Goal: Task Accomplishment & Management: Manage account settings

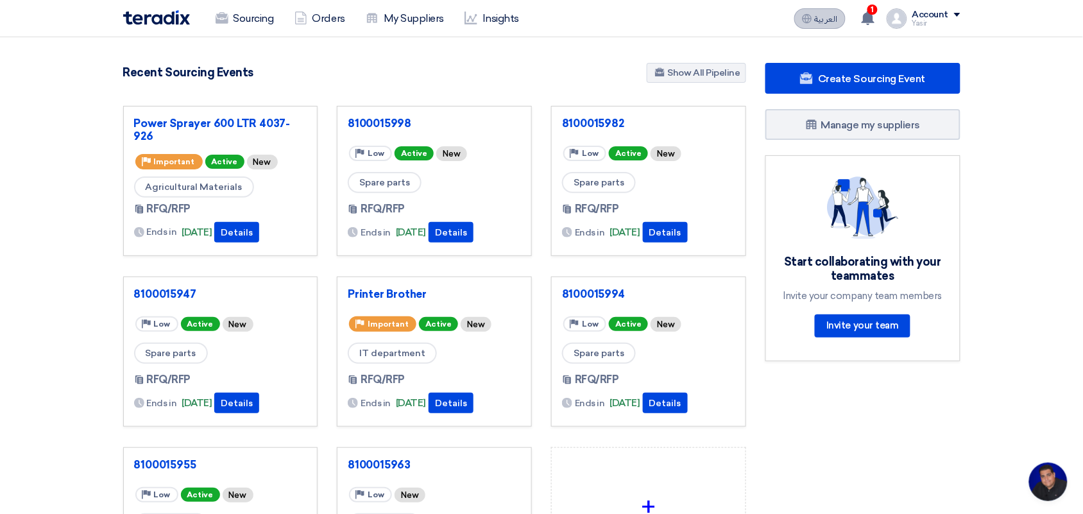
click at [806, 8] on button "العربية ع" at bounding box center [820, 18] width 51 height 21
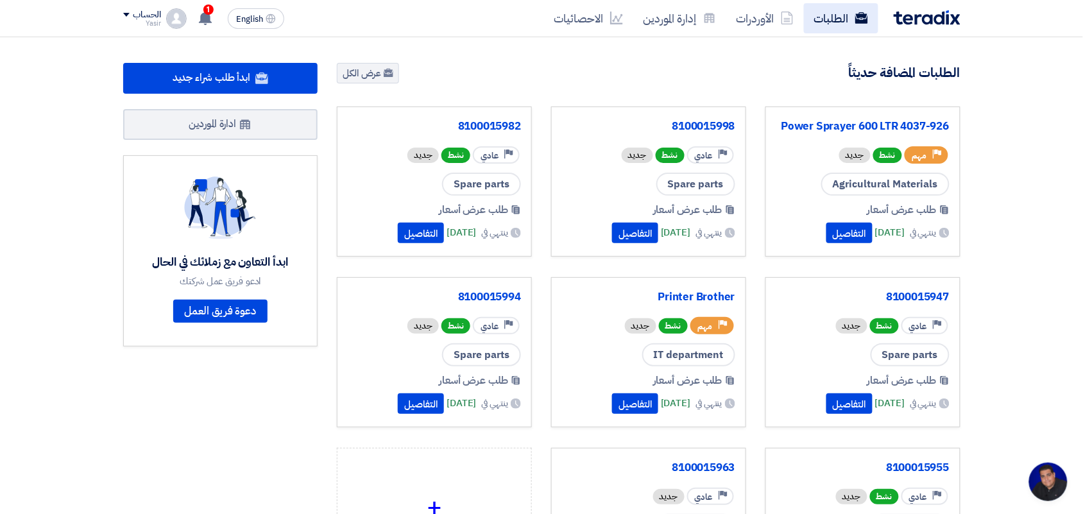
click at [836, 26] on link "الطلبات" at bounding box center [841, 18] width 74 height 30
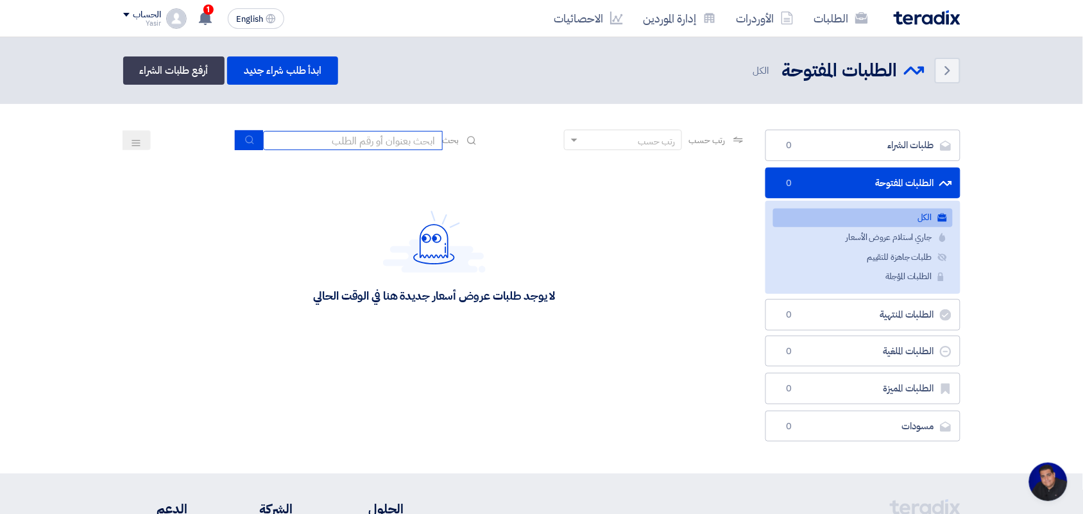
click at [316, 146] on input at bounding box center [353, 140] width 180 height 19
type input "8100015796"
click at [248, 139] on icon "submit" at bounding box center [250, 140] width 10 height 10
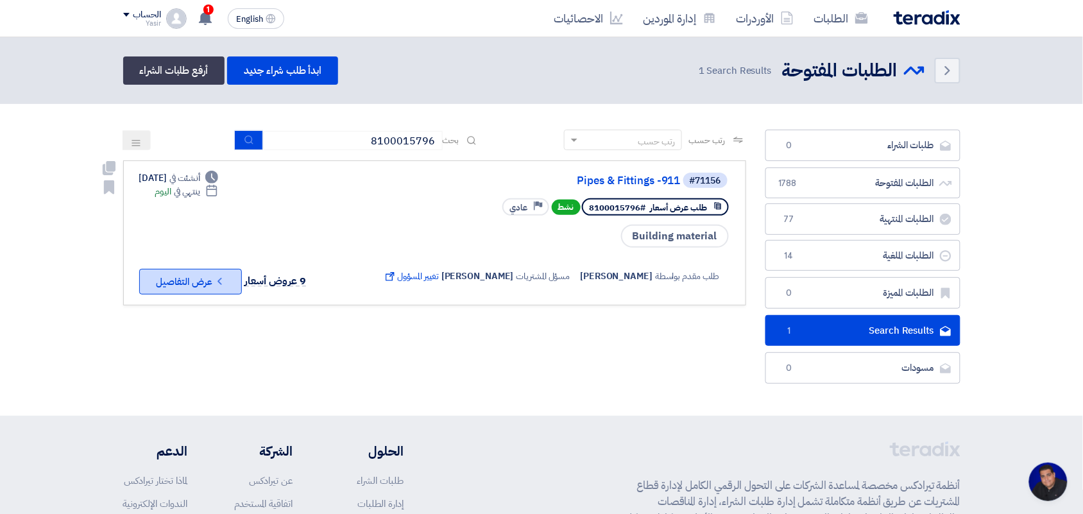
click at [197, 276] on button "Check details عرض التفاصيل" at bounding box center [190, 282] width 103 height 26
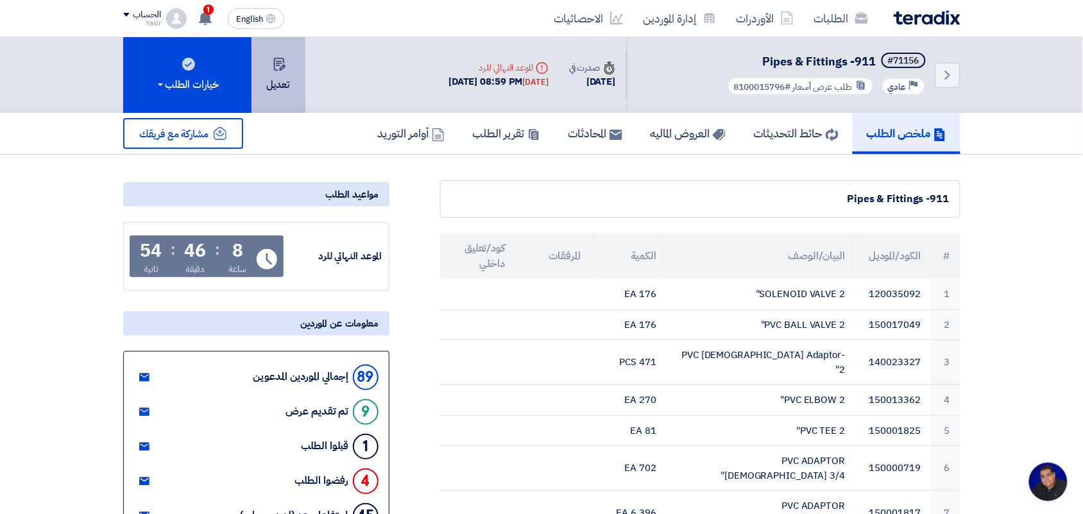
click at [278, 76] on button "تعديل" at bounding box center [279, 75] width 54 height 76
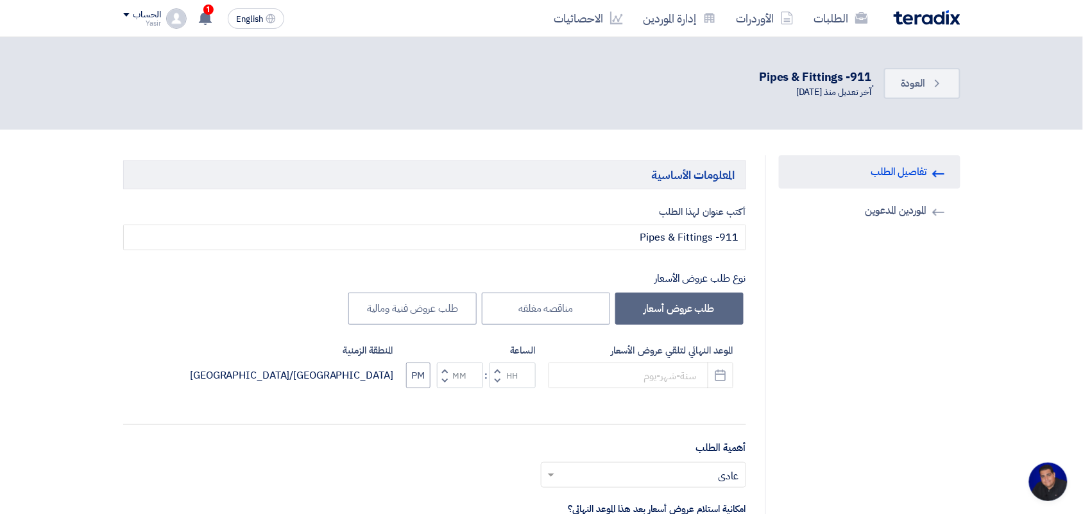
type input "[DATE]"
type input "08"
type input "59"
click at [719, 386] on button "Pick a date" at bounding box center [721, 376] width 26 height 26
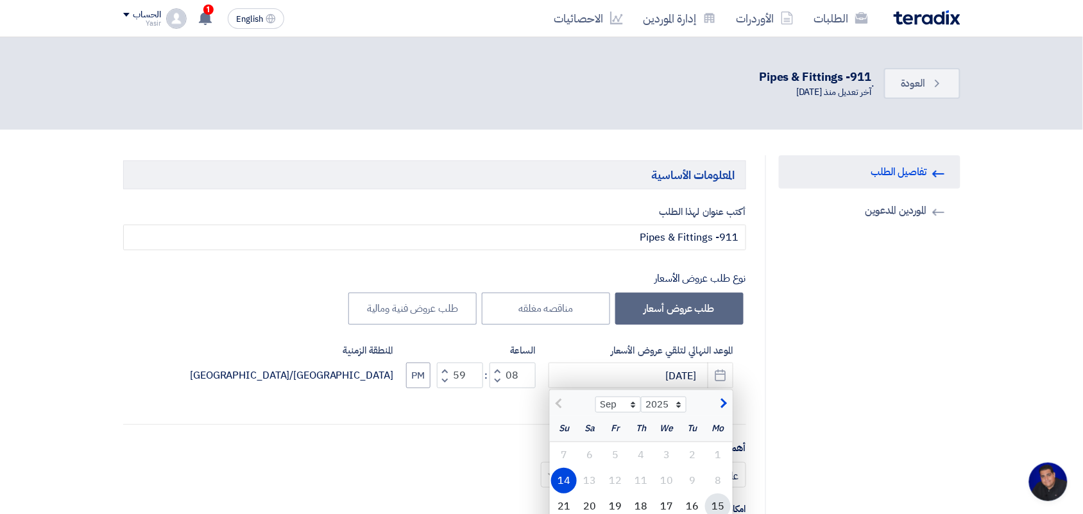
click at [712, 501] on div "15" at bounding box center [718, 507] width 26 height 26
type input "[DATE]"
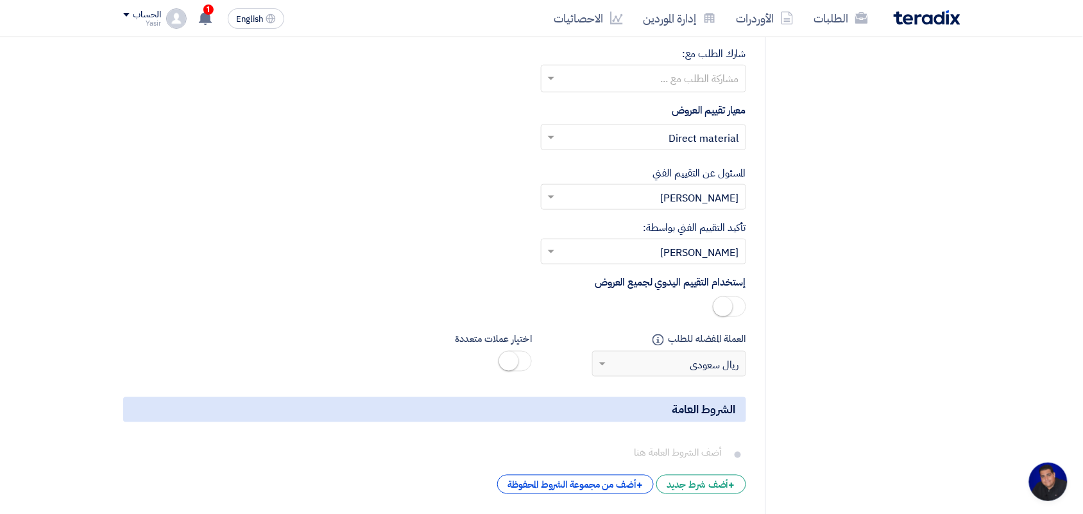
scroll to position [6680, 0]
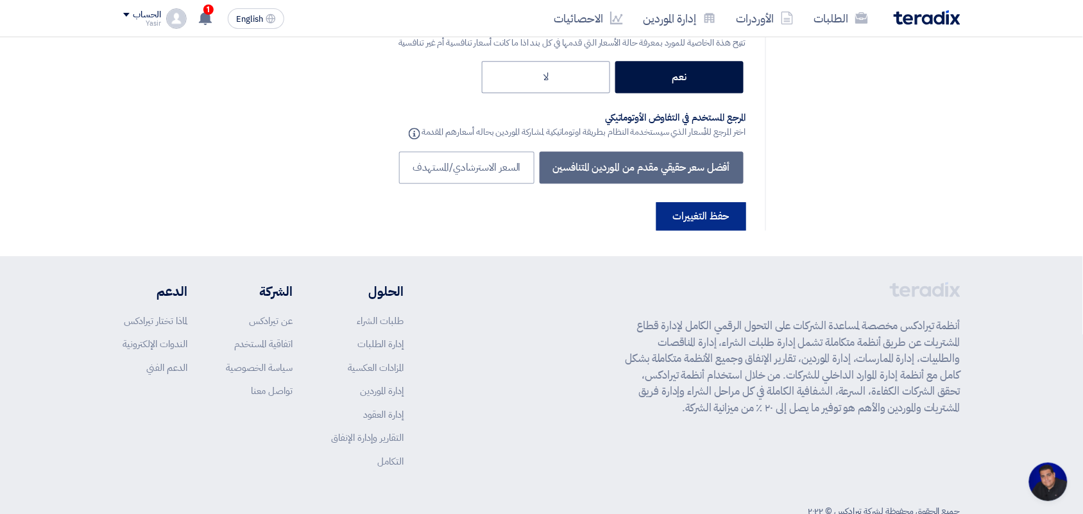
click at [685, 202] on button "حفظ التغييرات" at bounding box center [702, 216] width 90 height 28
click at [672, 202] on button "حفظ التغييرات" at bounding box center [702, 216] width 90 height 28
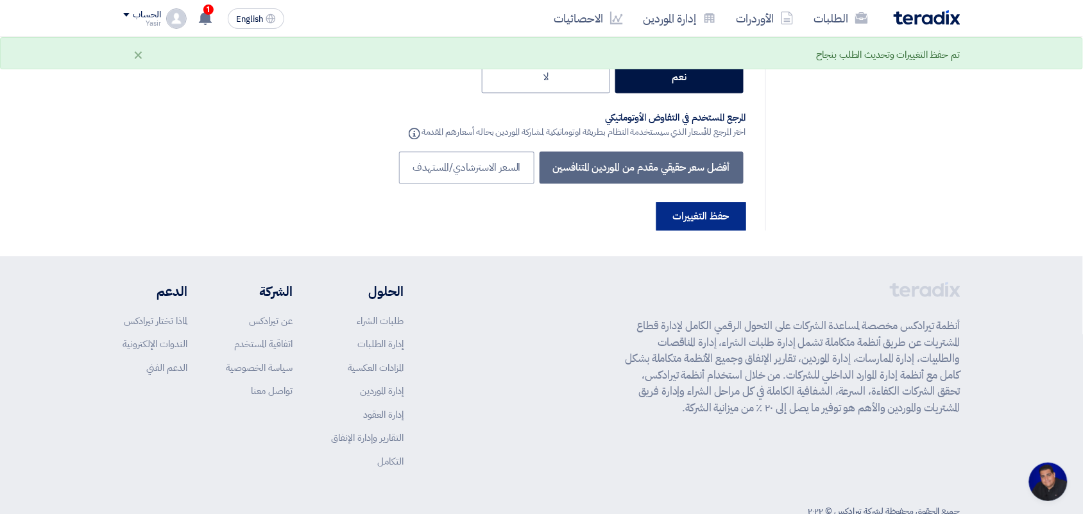
scroll to position [0, 0]
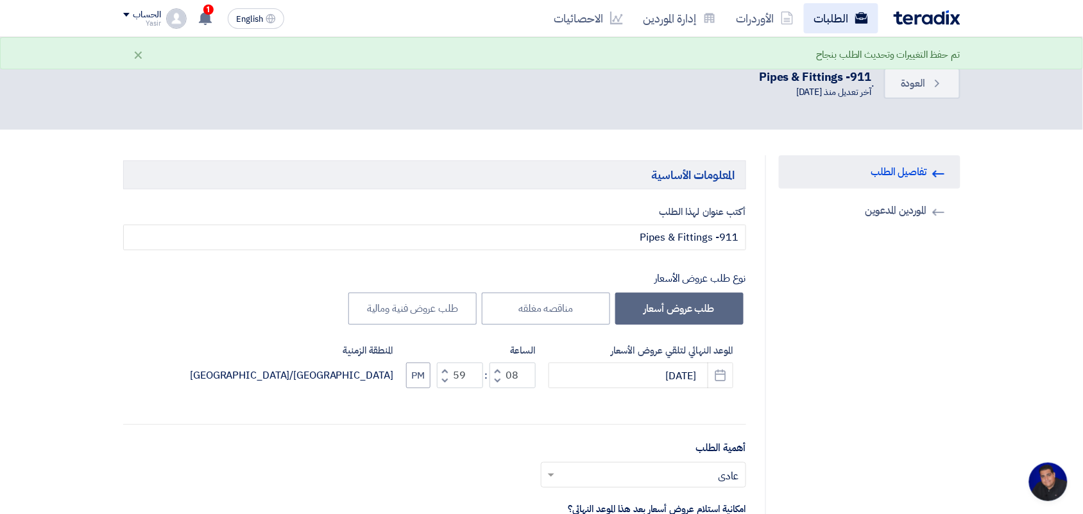
click at [832, 20] on link "الطلبات" at bounding box center [841, 18] width 74 height 30
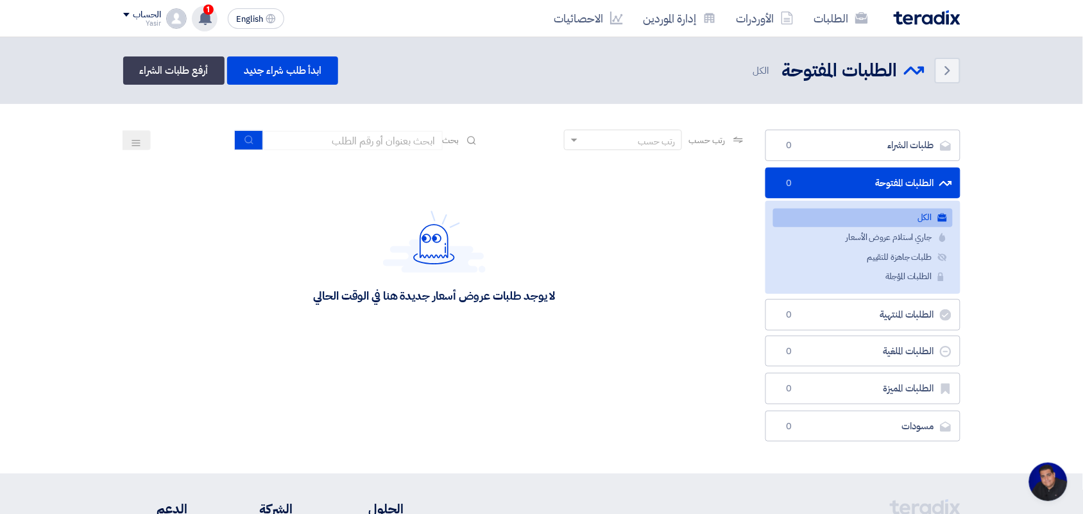
click at [204, 16] on use at bounding box center [205, 18] width 13 height 14
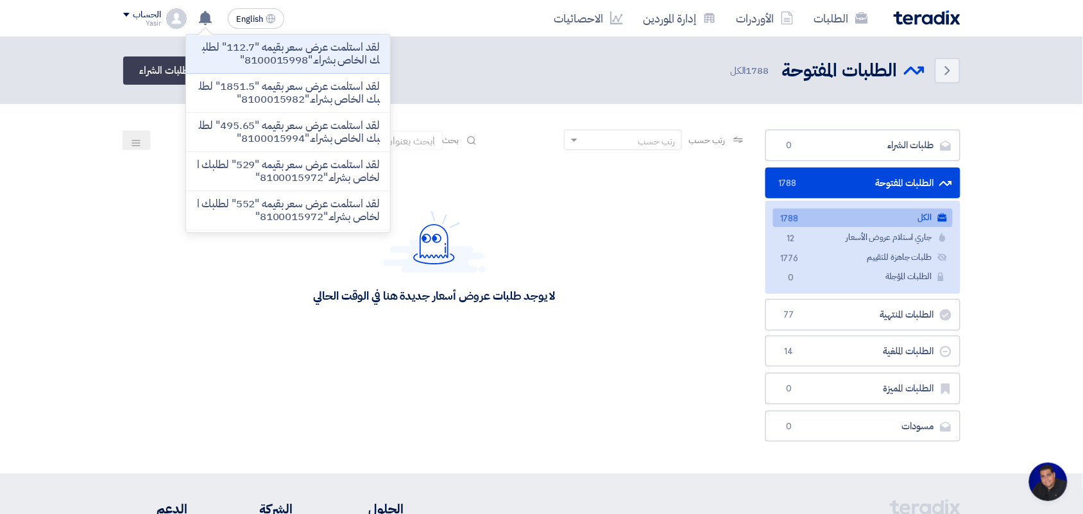
click at [24, 165] on section "طلبات الشراء طلبات الشراء 0 الطلبات المفتوحة الطلبات المفتوحة 1788 الكل الكل 17…" at bounding box center [541, 289] width 1083 height 370
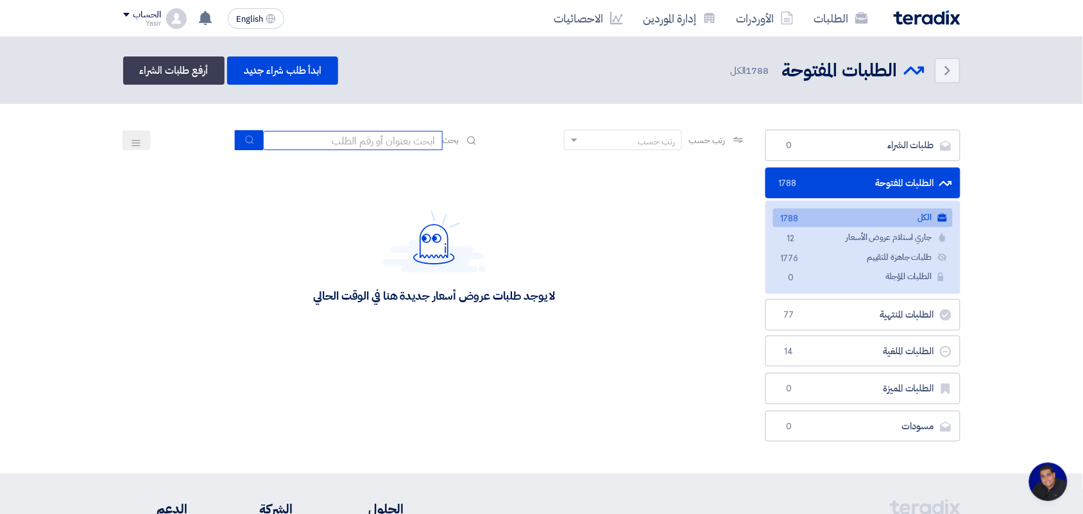
click at [293, 142] on input at bounding box center [353, 140] width 180 height 19
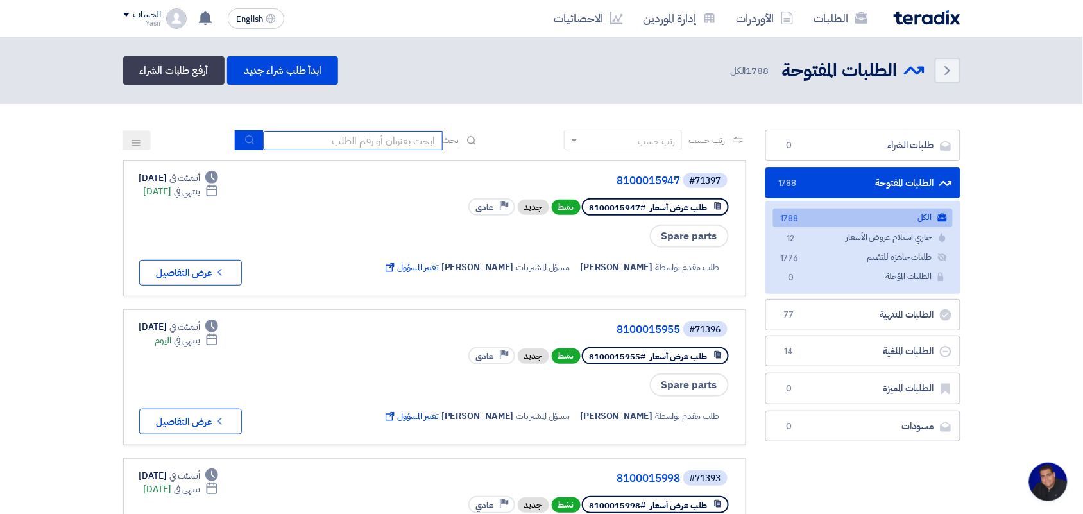
type input "8100015796"
click at [254, 141] on button "submit" at bounding box center [249, 140] width 28 height 20
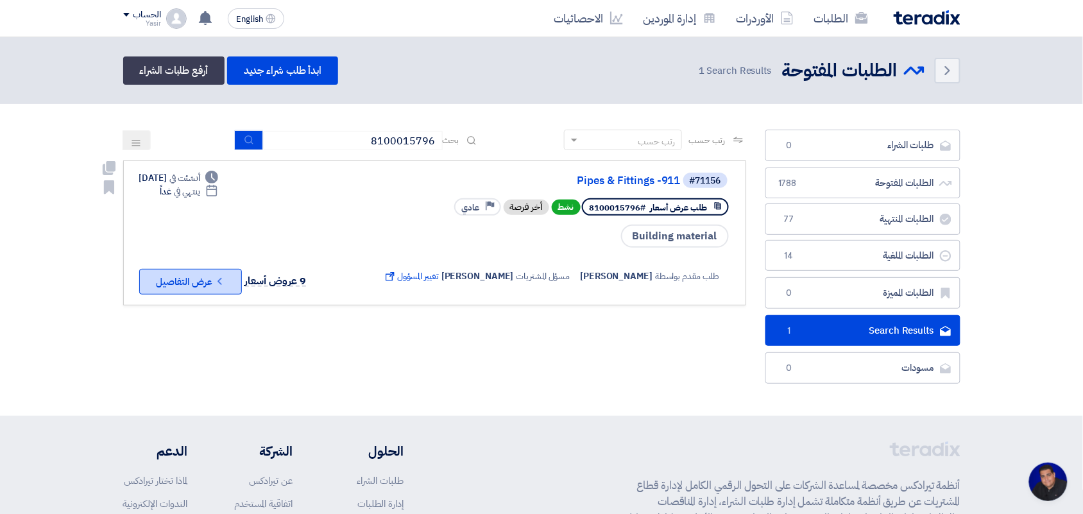
click at [159, 287] on button "Check details عرض التفاصيل" at bounding box center [190, 282] width 103 height 26
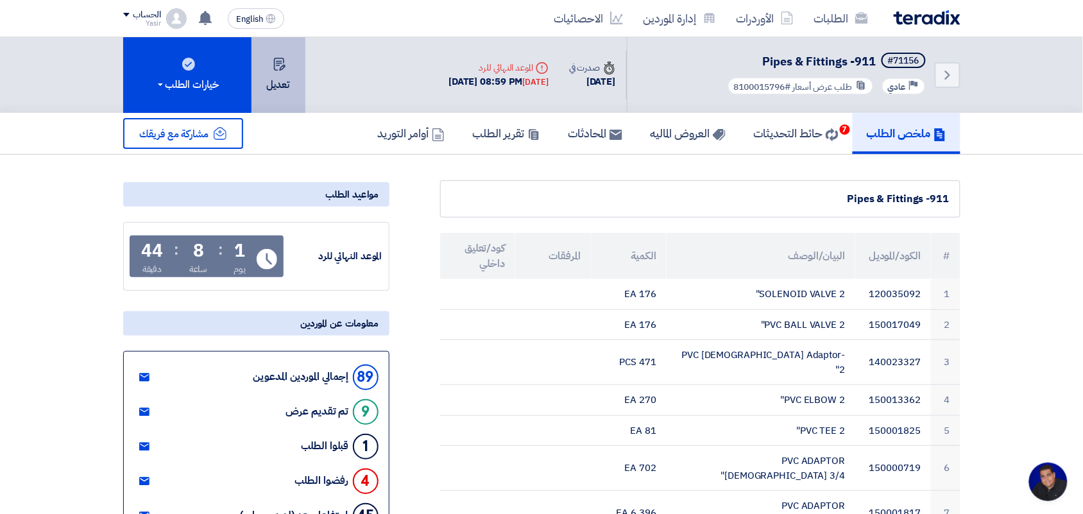
click at [289, 80] on button "تعديل" at bounding box center [279, 75] width 54 height 76
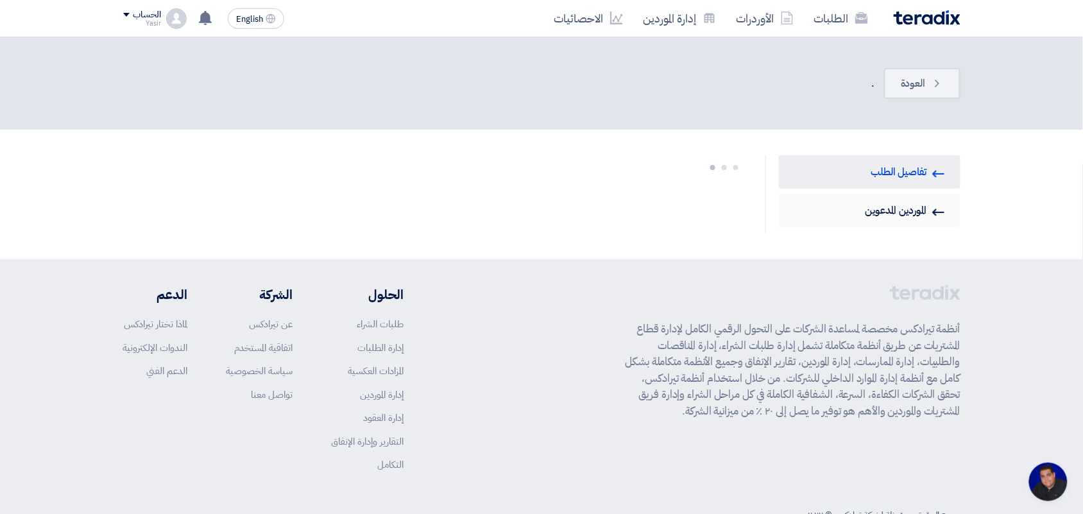
click at [874, 212] on link "Invited Suppliers الموردين المدعوين" at bounding box center [870, 210] width 182 height 33
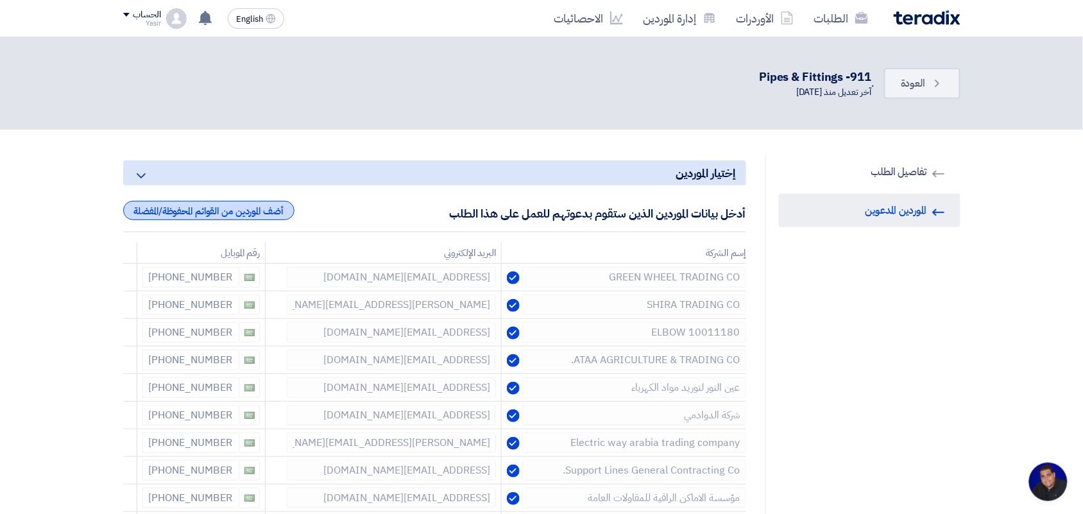
click at [228, 209] on div "أضف الموردين من القوائم المحفوظة/المفضلة" at bounding box center [208, 210] width 171 height 19
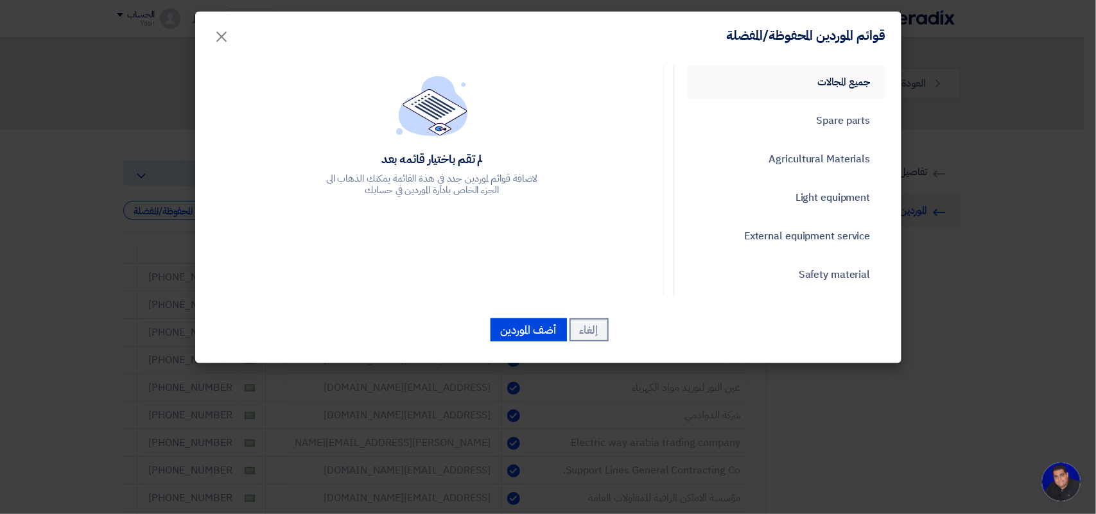
click at [850, 87] on link "جميع المجالات" at bounding box center [786, 81] width 199 height 33
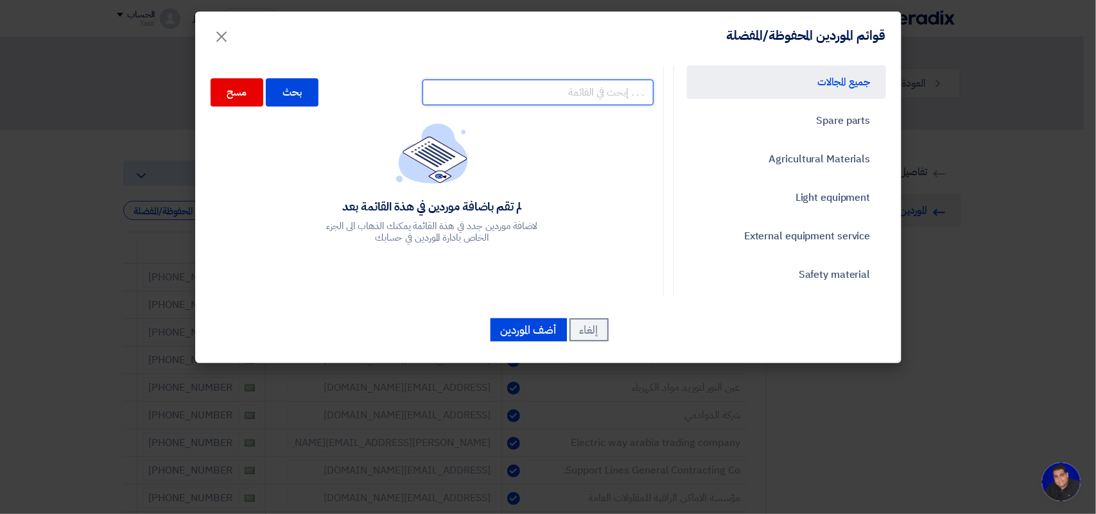
click at [482, 103] on input "text" at bounding box center [537, 93] width 231 height 26
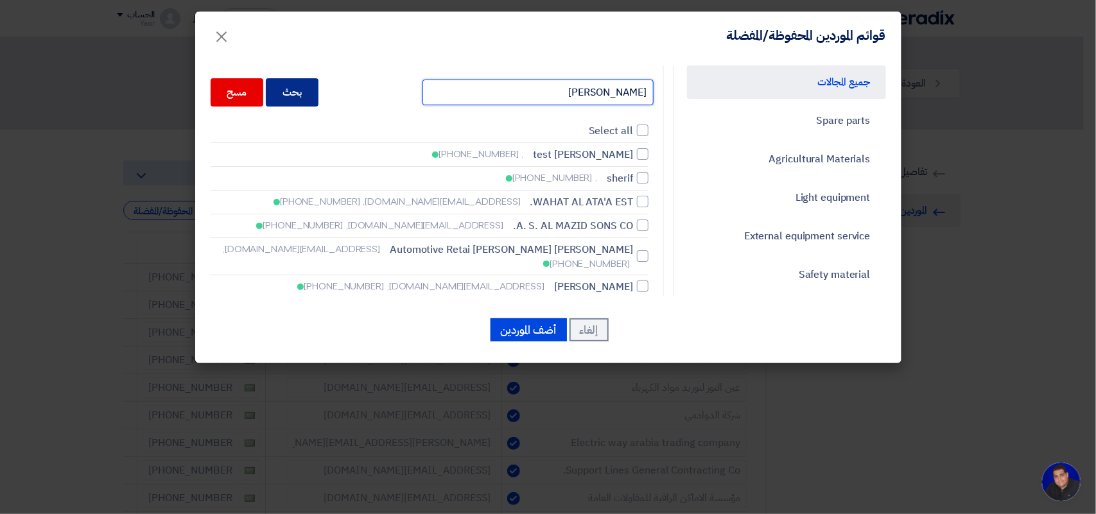
type input "[PERSON_NAME]"
click at [318, 85] on div "بحث" at bounding box center [292, 92] width 53 height 28
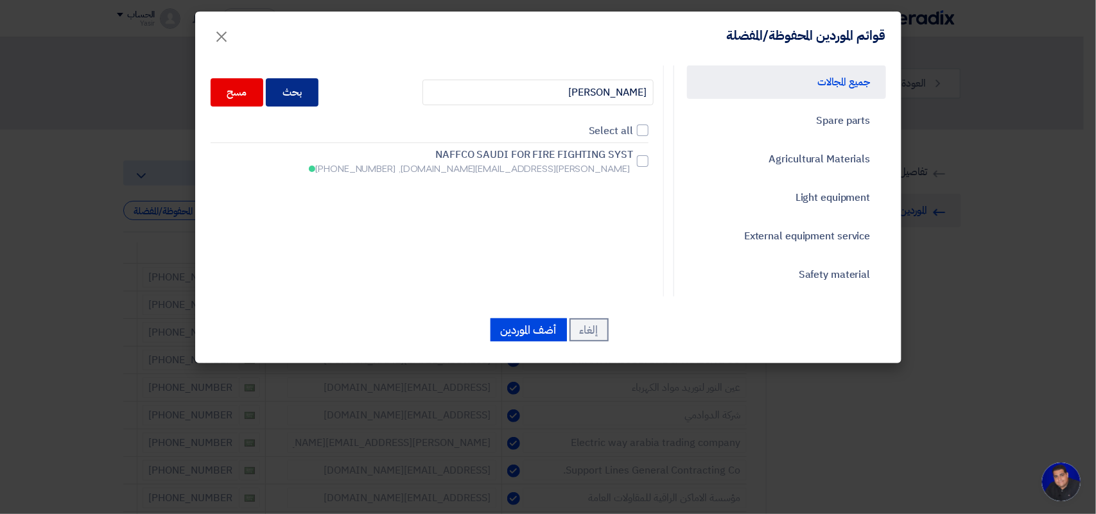
click at [318, 87] on div "بحث" at bounding box center [292, 92] width 53 height 28
click at [223, 39] on span "×" at bounding box center [221, 36] width 15 height 39
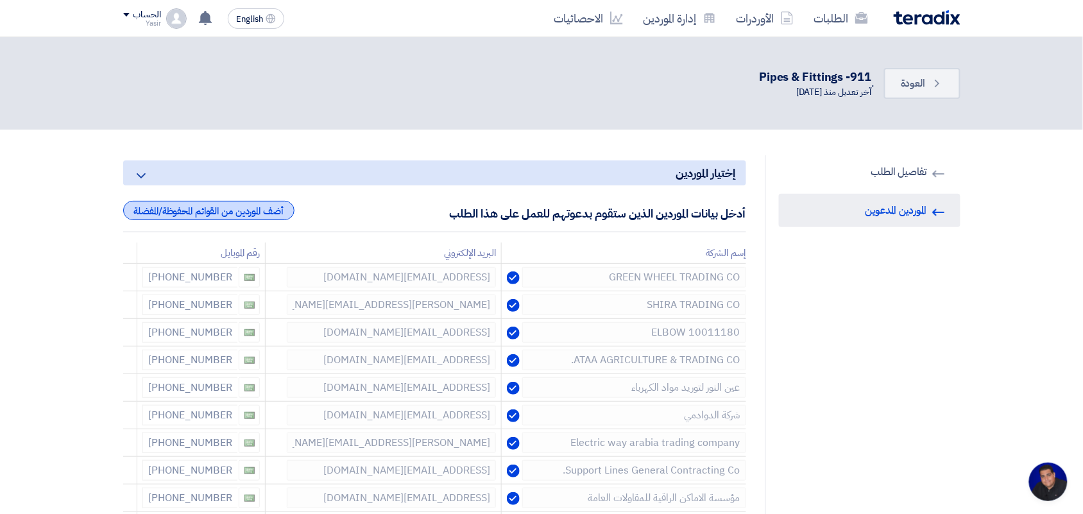
click at [255, 210] on div "أضف الموردين من القوائم المحفوظة/المفضلة" at bounding box center [208, 210] width 171 height 19
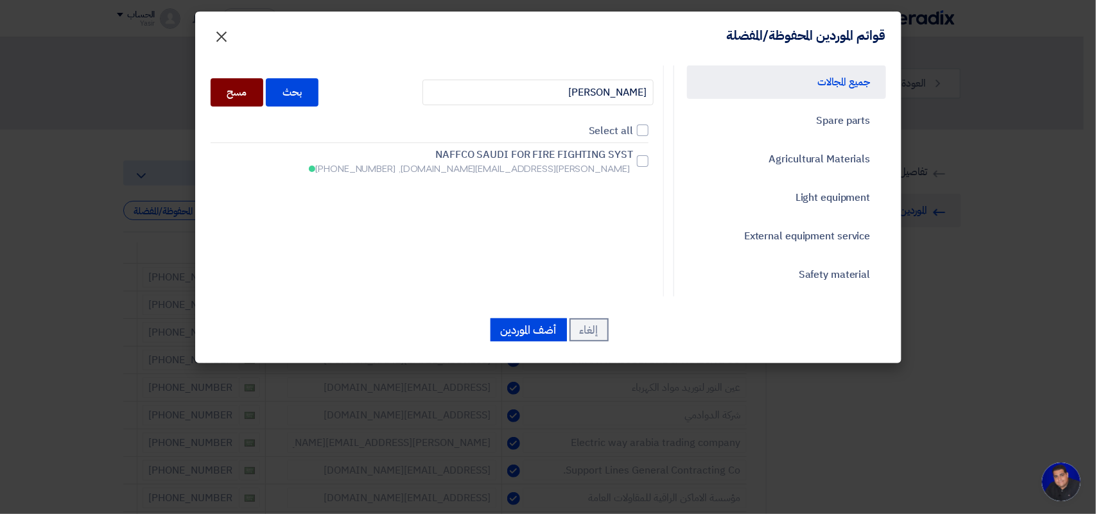
click at [223, 40] on span "×" at bounding box center [221, 36] width 15 height 39
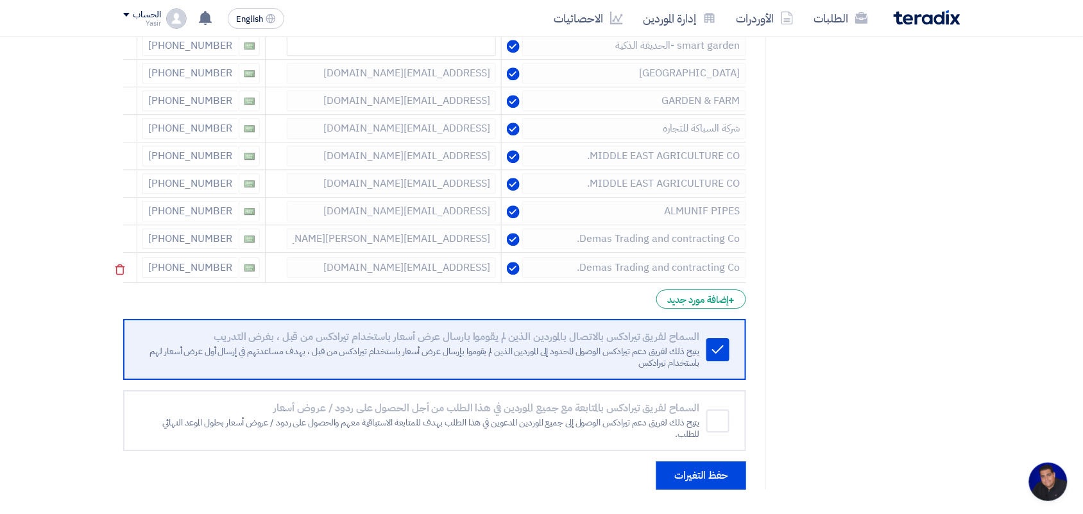
scroll to position [2423, 0]
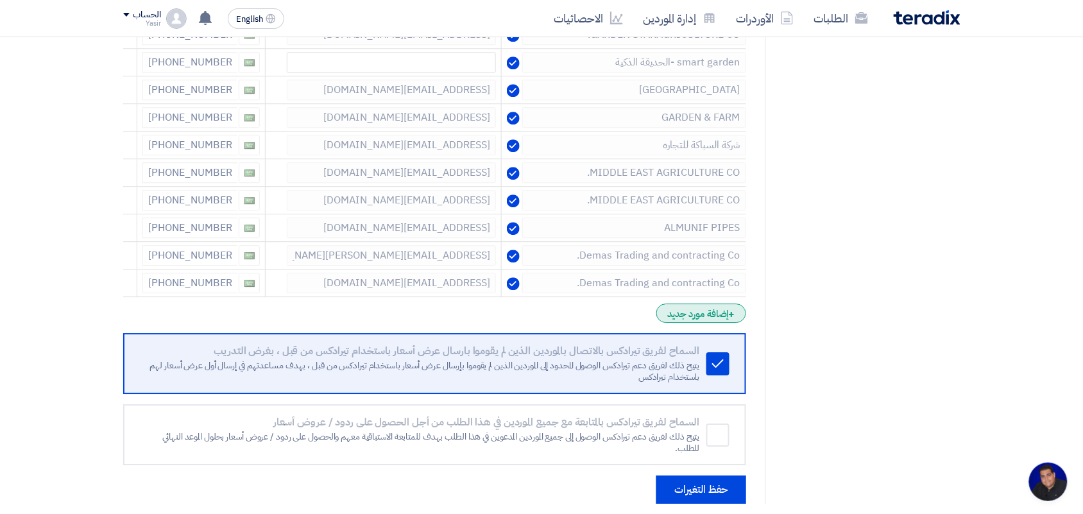
click at [707, 323] on div "+ إضافة مورد جديد" at bounding box center [701, 313] width 89 height 19
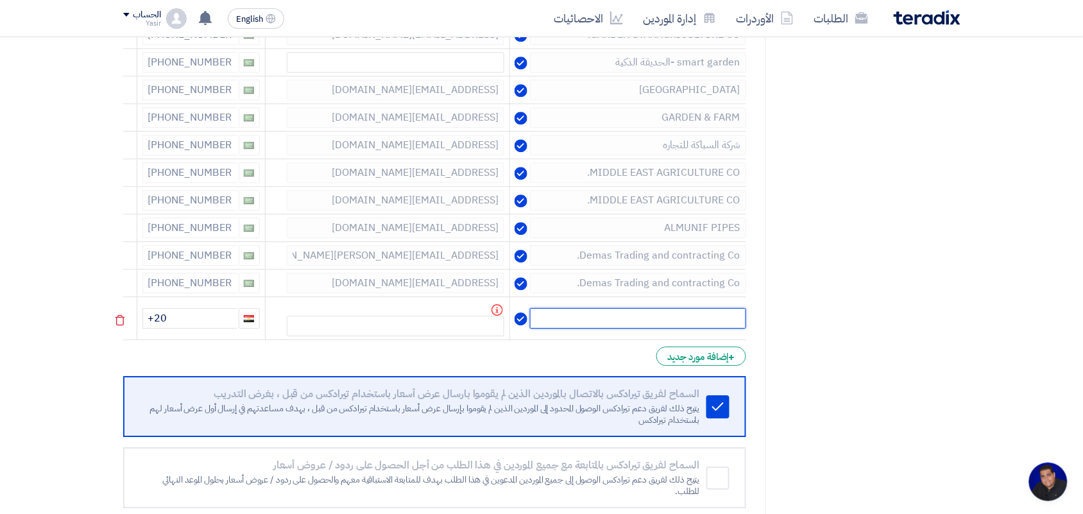
click at [618, 329] on input "text" at bounding box center [638, 318] width 216 height 21
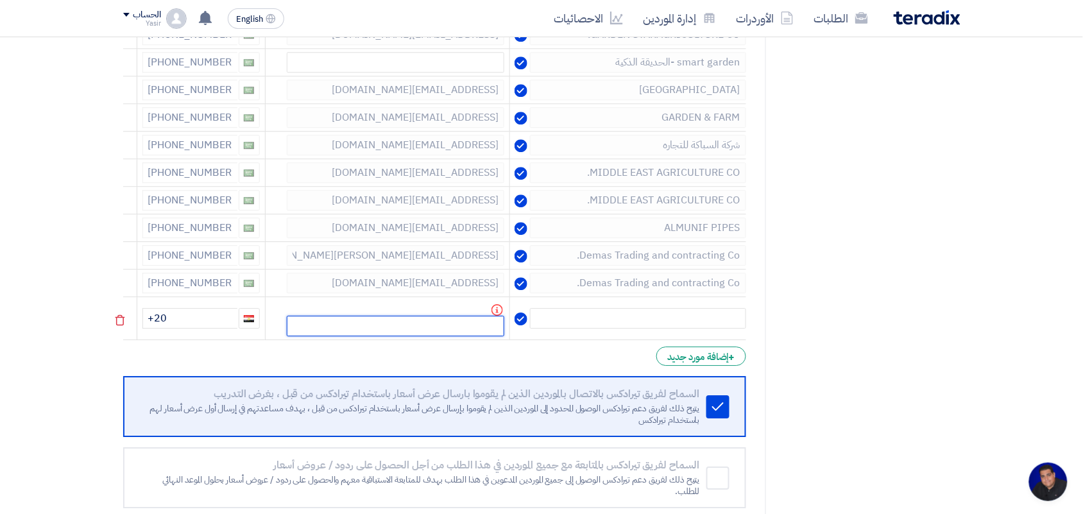
click at [447, 336] on input "text" at bounding box center [396, 326] width 218 height 21
click at [672, 329] on input "text" at bounding box center [638, 318] width 216 height 21
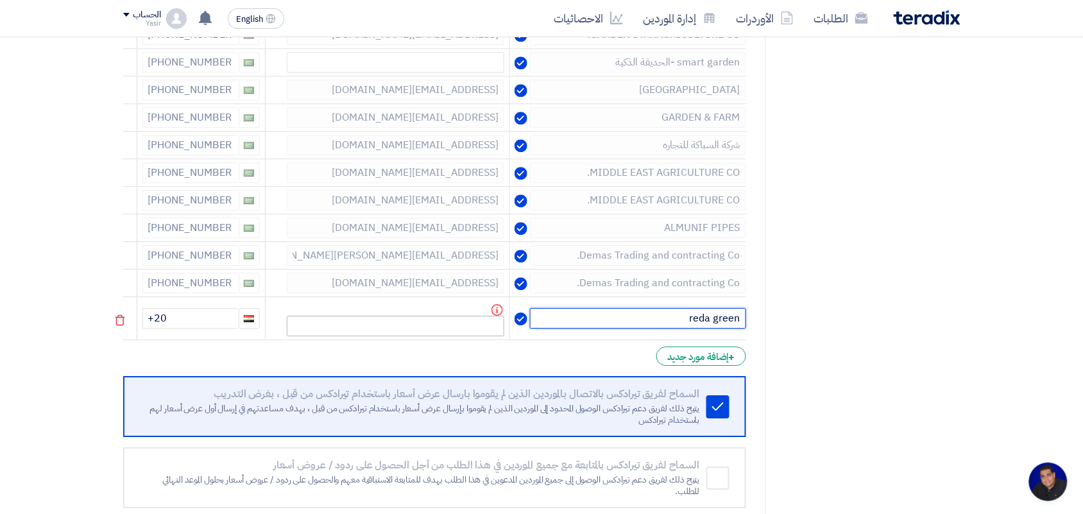
type input "reda green"
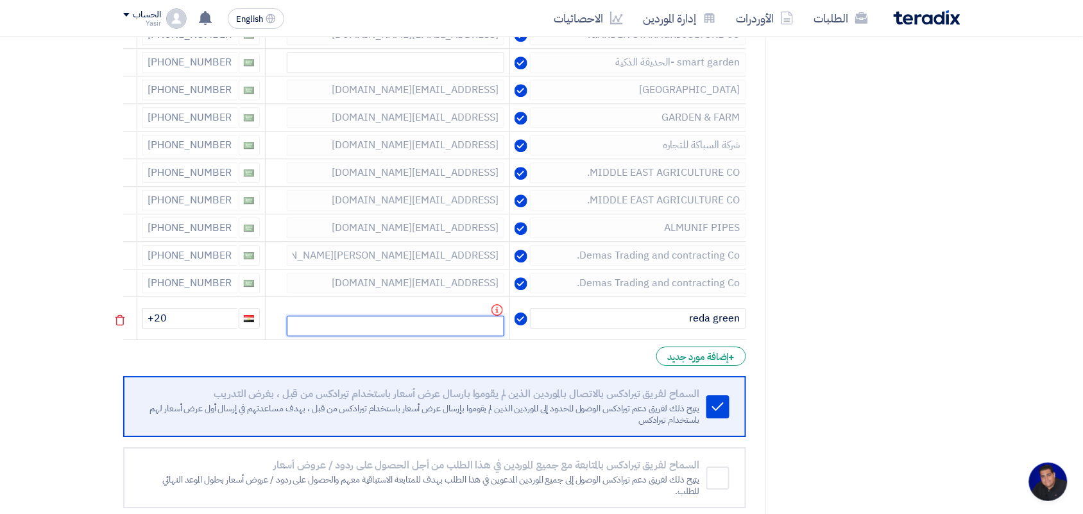
click at [427, 334] on input "text" at bounding box center [396, 326] width 218 height 21
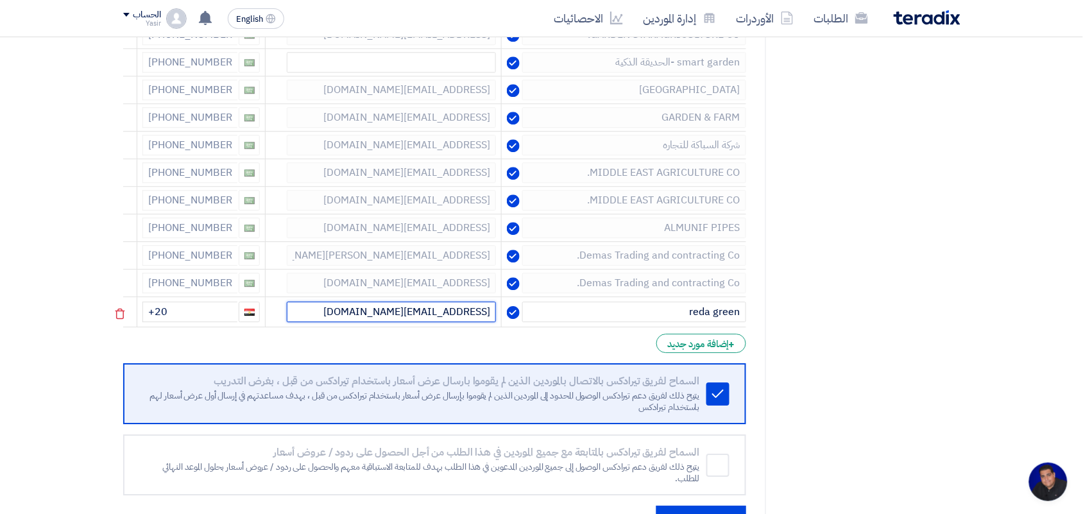
type input "[EMAIL_ADDRESS][DOMAIN_NAME]"
click at [215, 322] on input "+20" at bounding box center [189, 312] width 95 height 21
click at [251, 316] on span "button" at bounding box center [250, 312] width 10 height 7
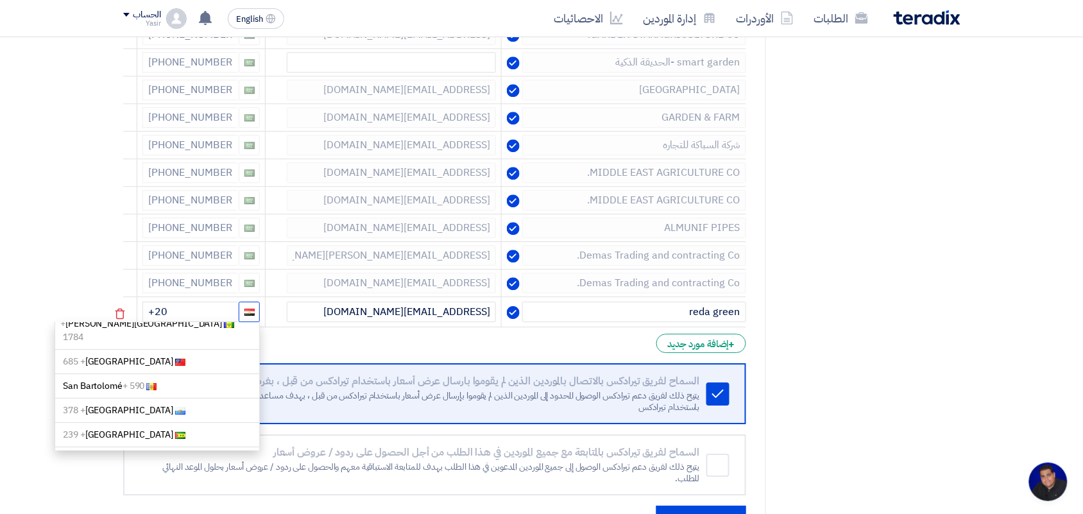
scroll to position [4172, 0]
click at [123, 454] on span "[GEOGRAPHIC_DATA] + 966" at bounding box center [118, 460] width 110 height 13
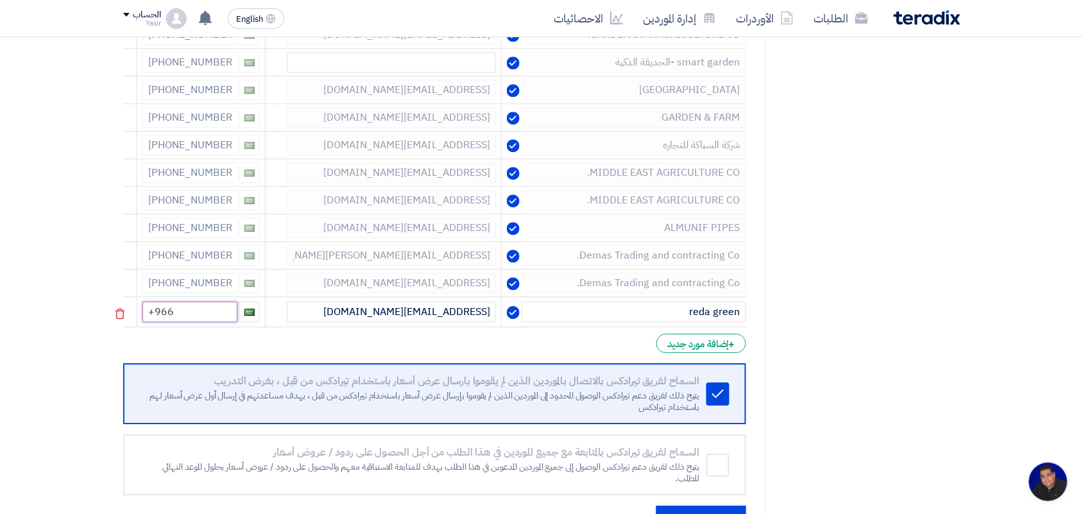
click at [190, 322] on input "+966" at bounding box center [189, 312] width 95 height 21
type input "[PHONE_NUMBER]"
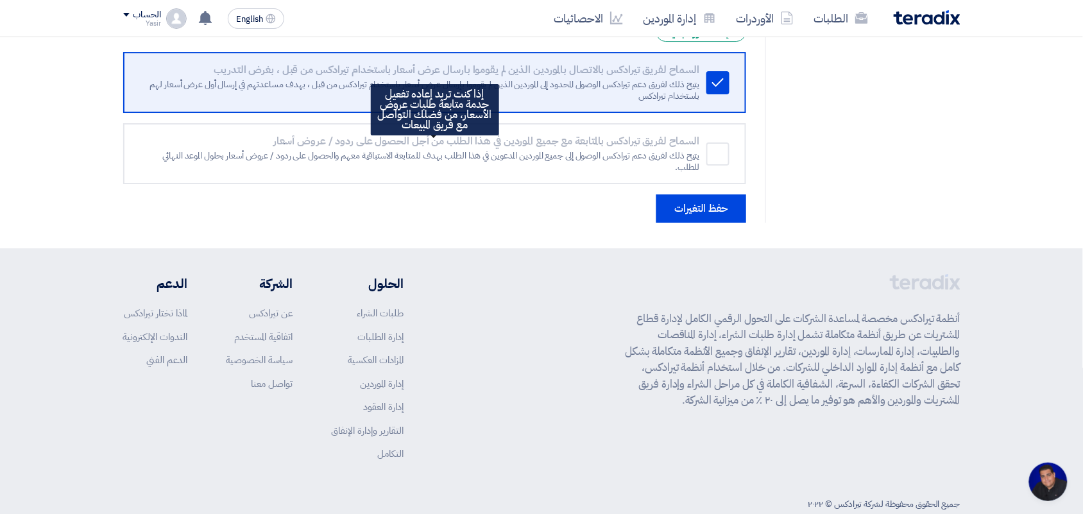
scroll to position [2771, 0]
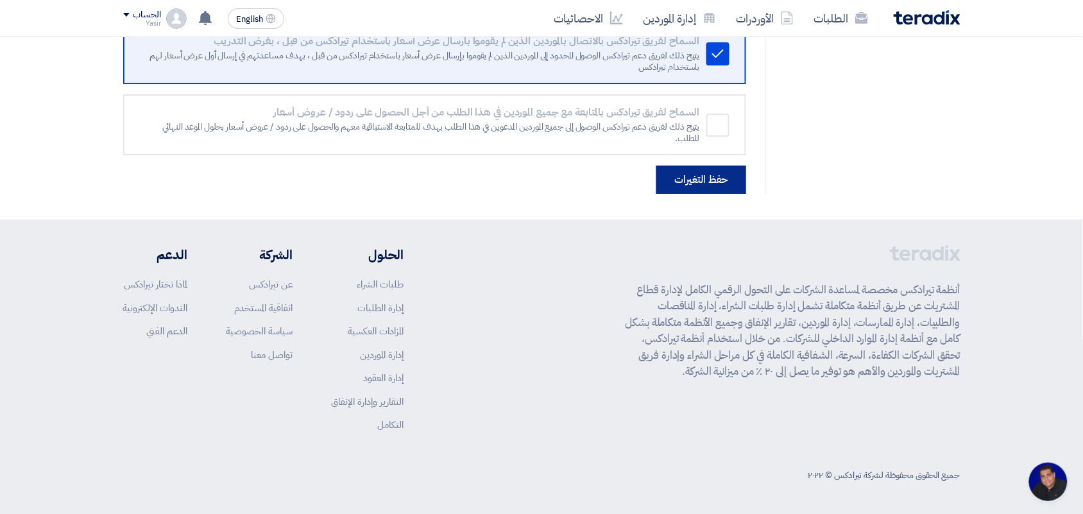
click at [690, 178] on button "حفظ التغيرات" at bounding box center [702, 180] width 90 height 28
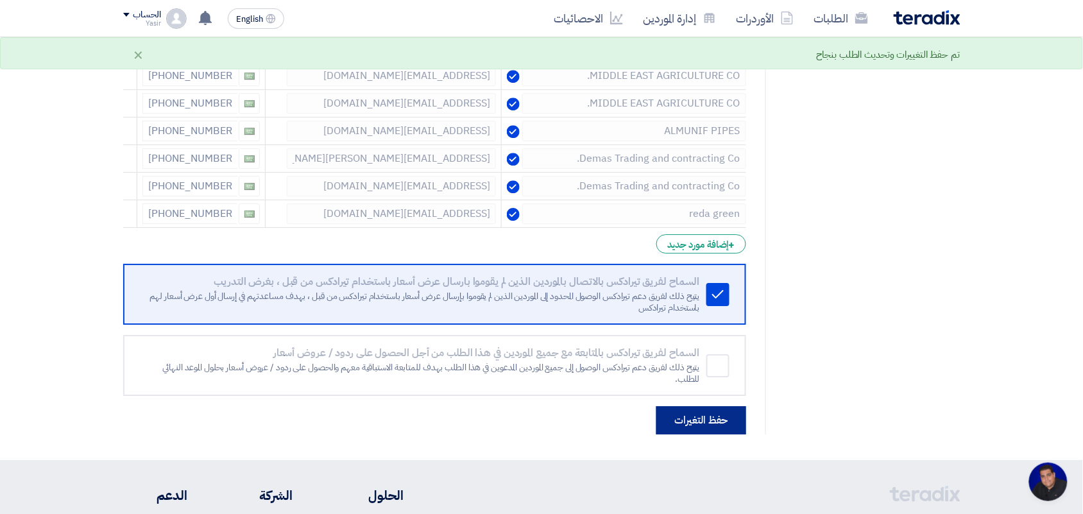
scroll to position [2531, 0]
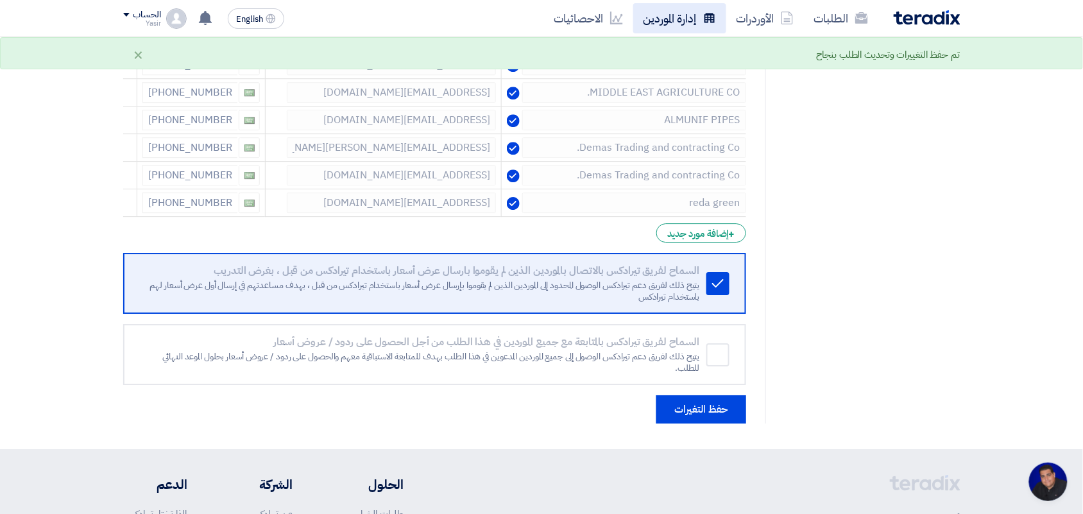
click at [671, 21] on link "إدارة الموردين" at bounding box center [679, 18] width 93 height 30
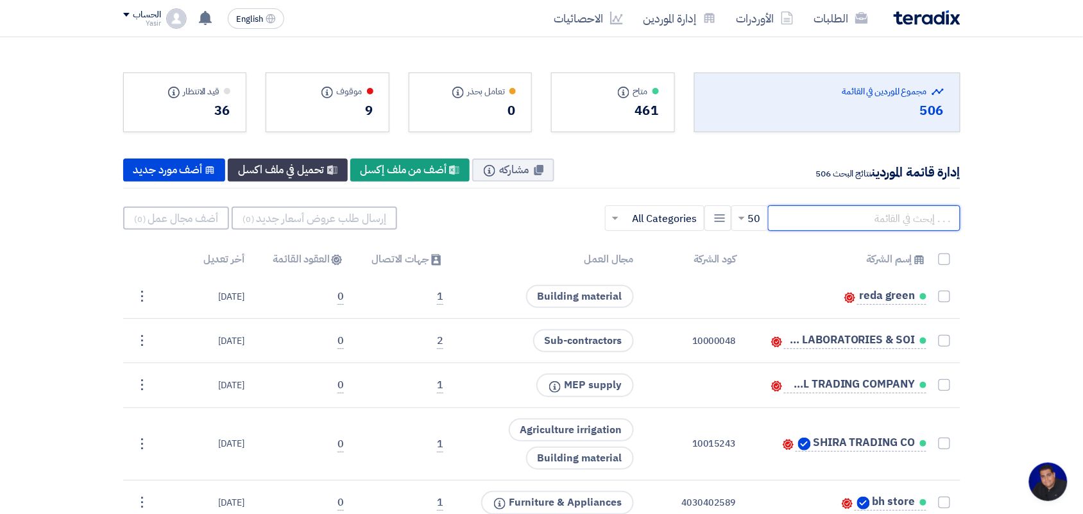
click at [883, 213] on input "text" at bounding box center [864, 218] width 193 height 26
type input "[PERSON_NAME]"
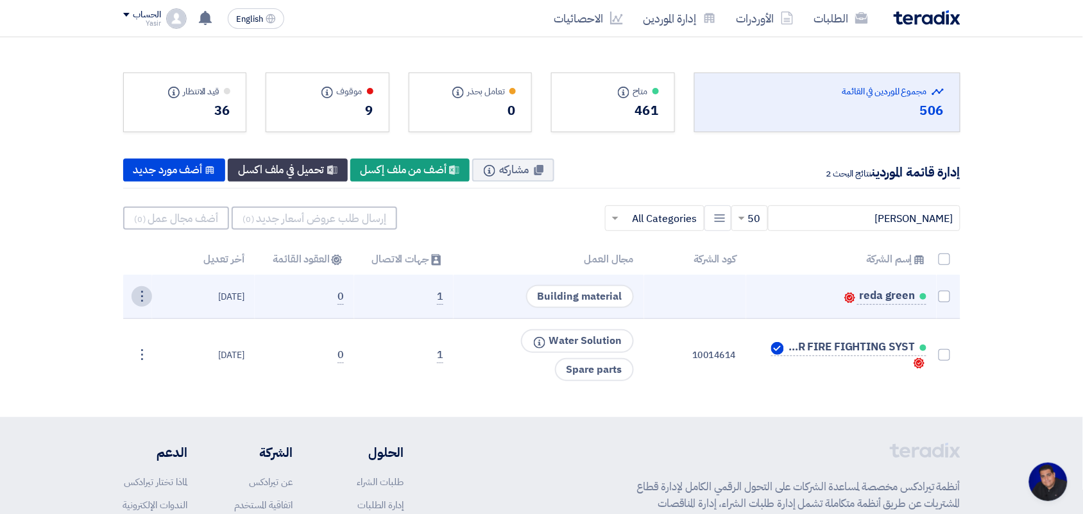
click at [140, 294] on div "⋮" at bounding box center [142, 296] width 21 height 21
click at [132, 323] on link "تعديل" at bounding box center [120, 320] width 63 height 19
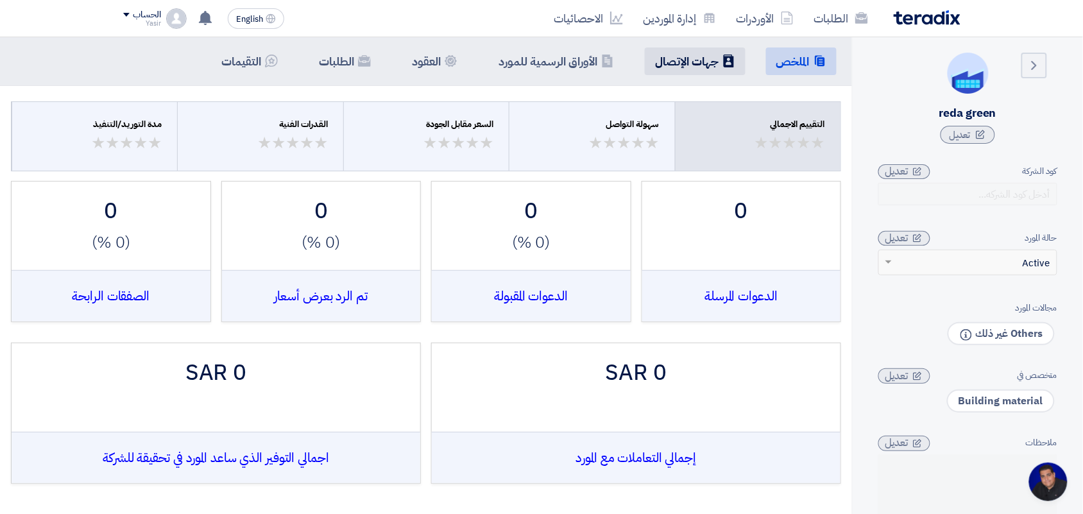
click at [703, 68] on h5 "جهات الإتصال" at bounding box center [687, 61] width 64 height 15
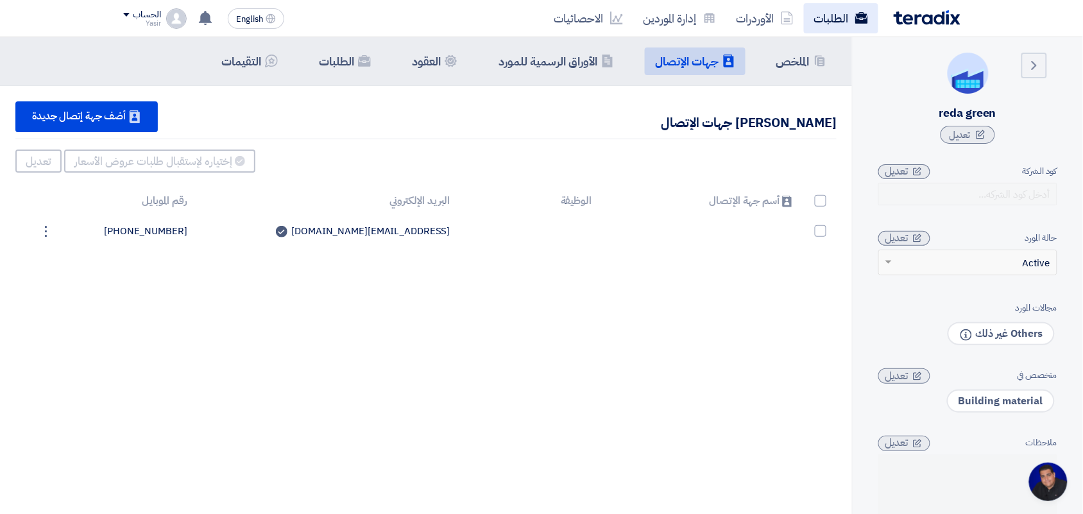
click at [843, 26] on link "الطلبات" at bounding box center [841, 18] width 74 height 30
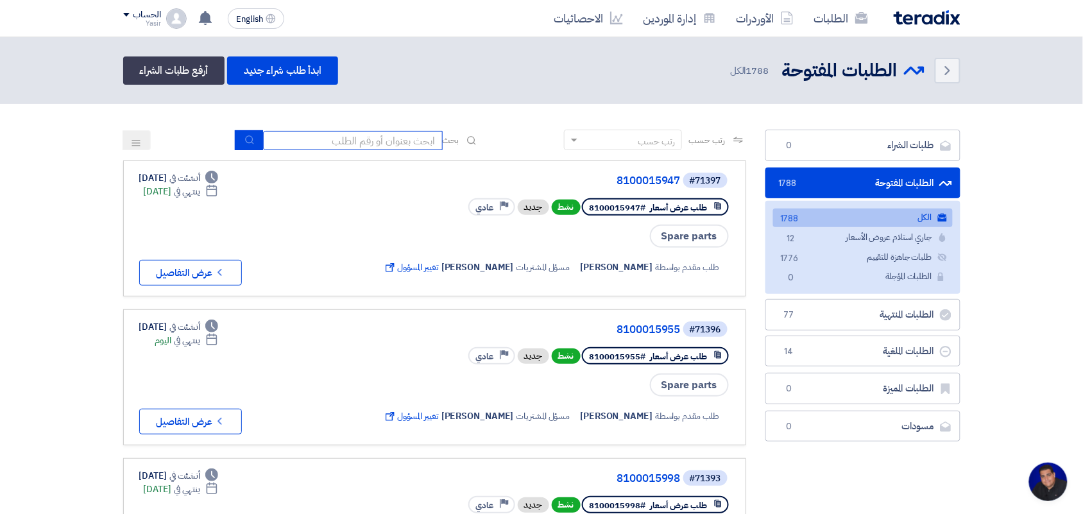
click at [392, 143] on input at bounding box center [353, 140] width 180 height 19
type input "8100015796"
click at [254, 142] on button "submit" at bounding box center [249, 140] width 28 height 20
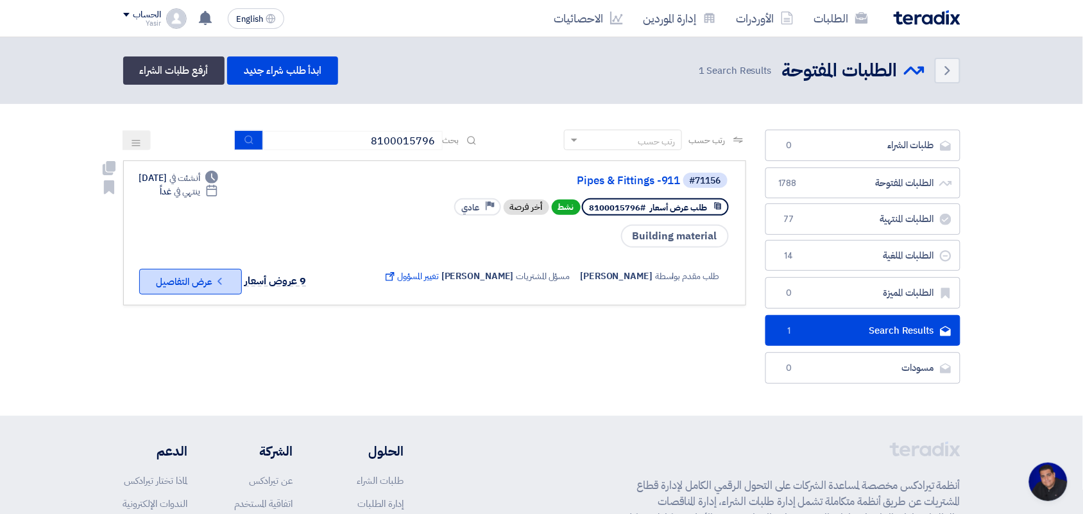
click at [213, 283] on button "Check details عرض التفاصيل" at bounding box center [190, 282] width 103 height 26
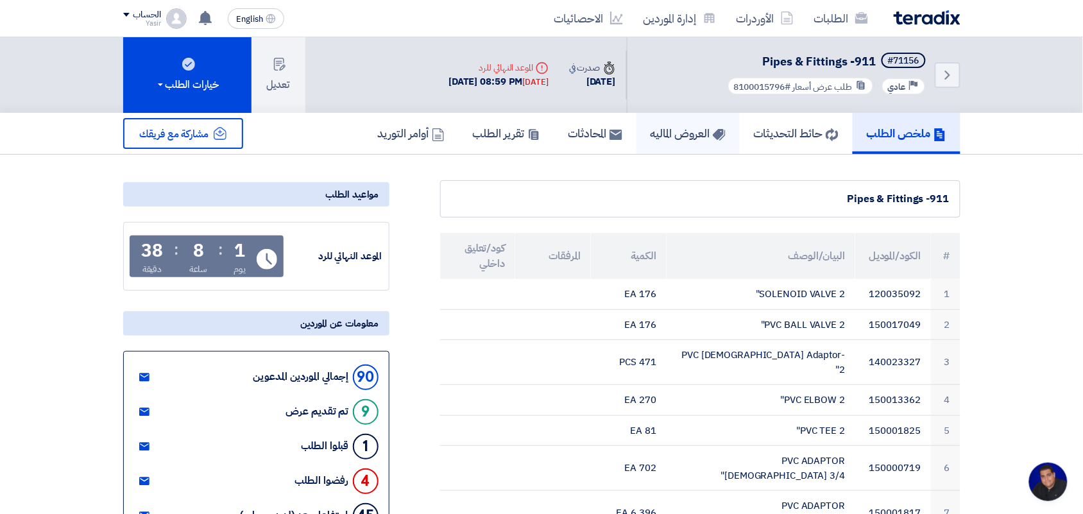
click at [694, 133] on h5 "العروض الماليه" at bounding box center [688, 133] width 75 height 15
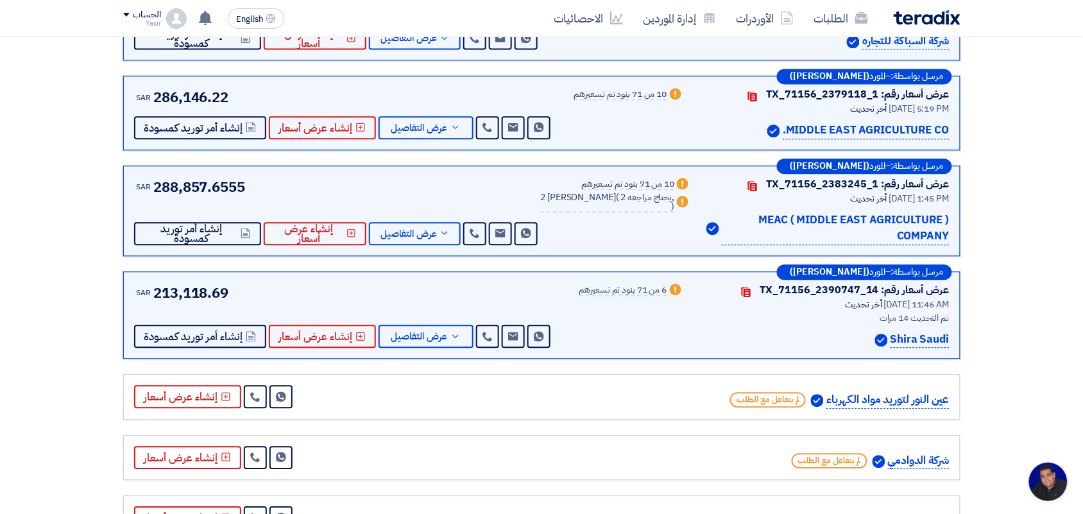
scroll to position [963, 0]
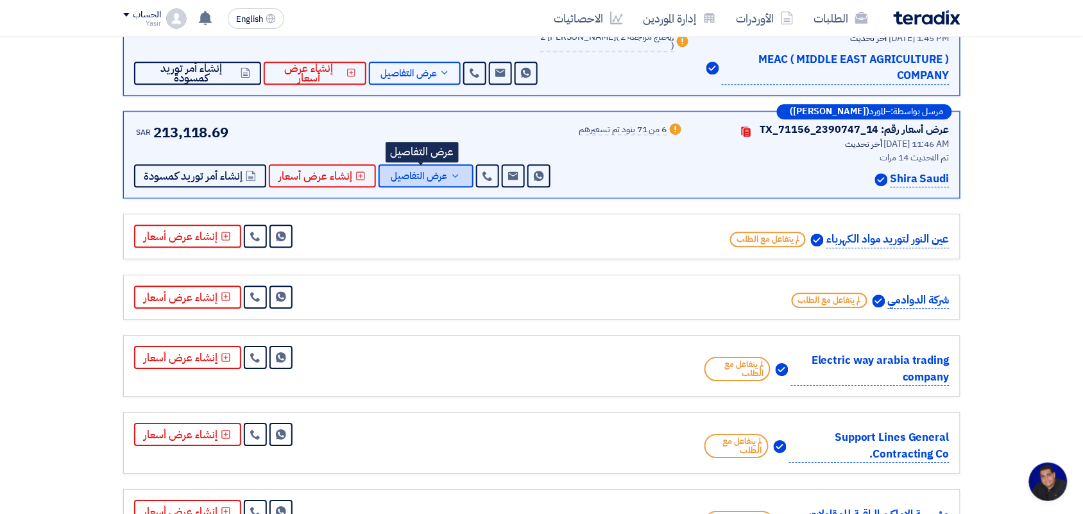
click at [442, 181] on span "عرض التفاصيل" at bounding box center [420, 176] width 56 height 10
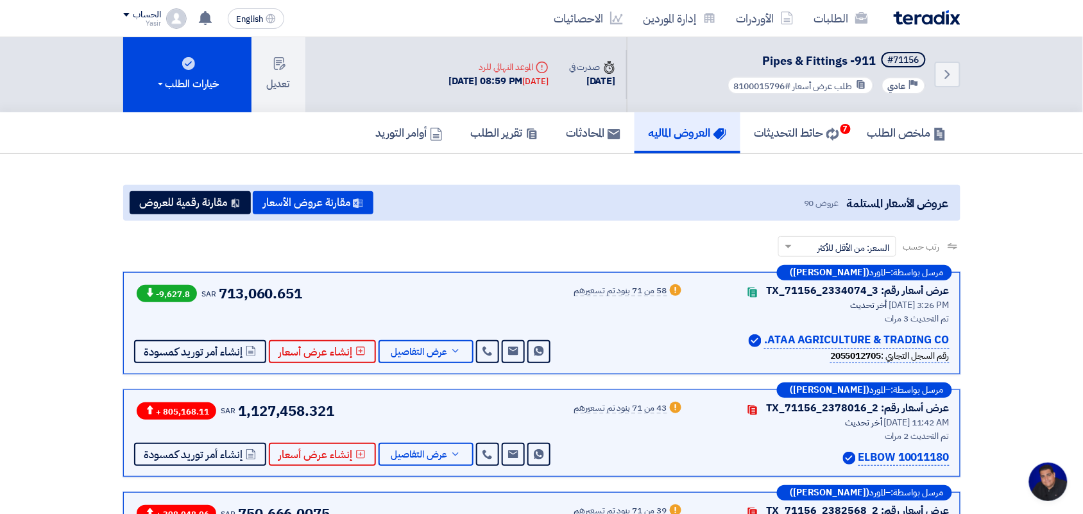
scroll to position [0, 0]
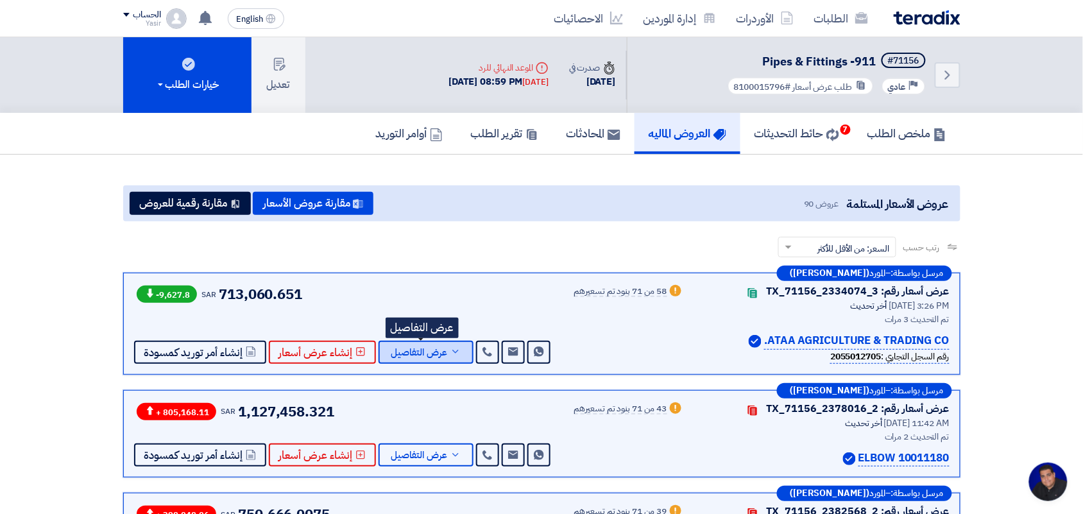
click at [431, 348] on span "عرض التفاصيل" at bounding box center [420, 353] width 56 height 10
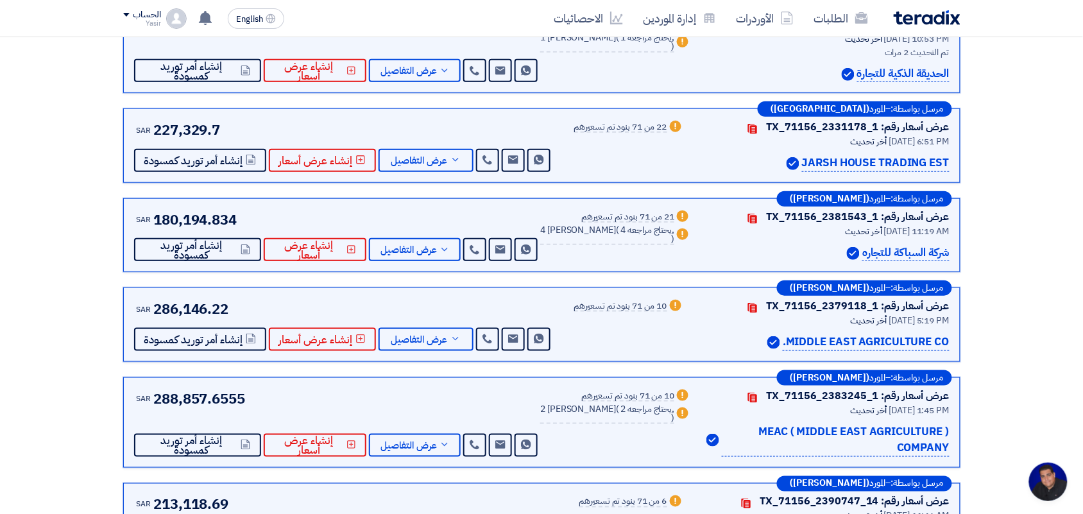
scroll to position [4734, 0]
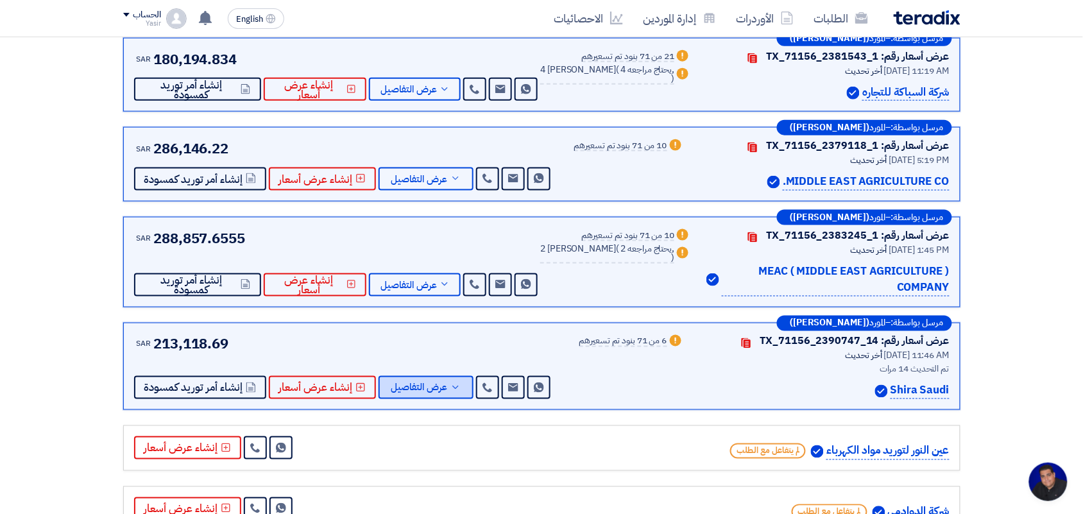
click at [431, 383] on span "عرض التفاصيل" at bounding box center [420, 388] width 56 height 10
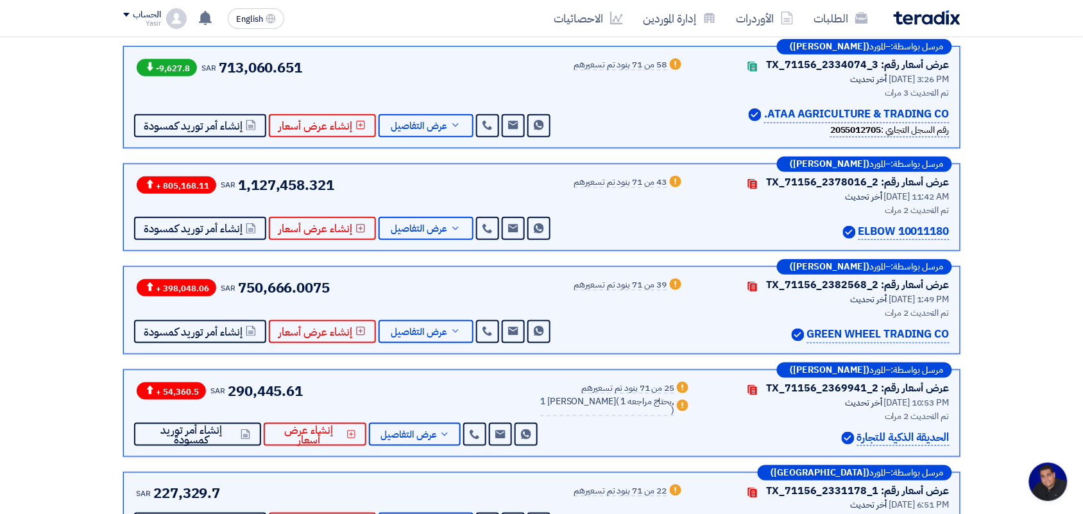
scroll to position [0, 0]
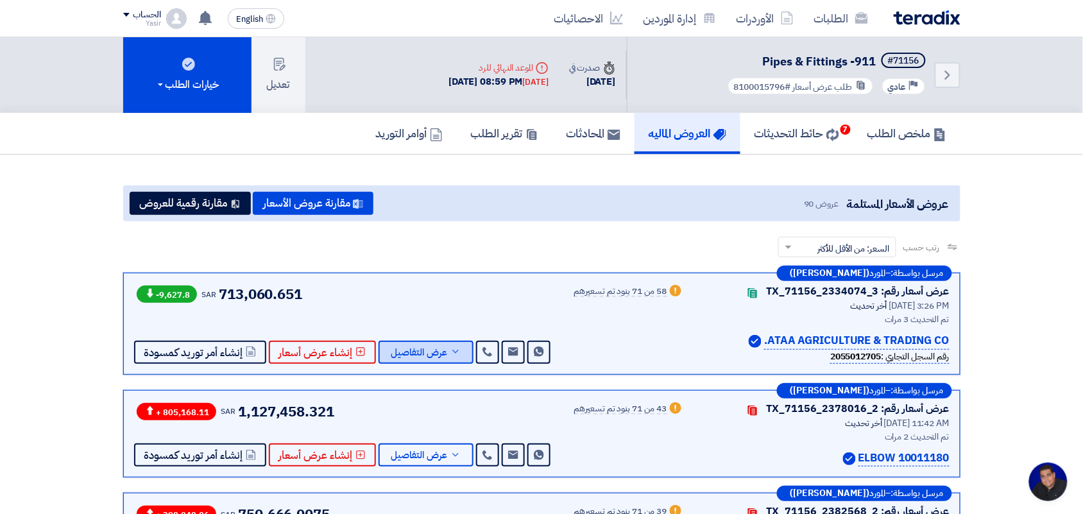
click at [427, 349] on span "عرض التفاصيل" at bounding box center [420, 353] width 56 height 10
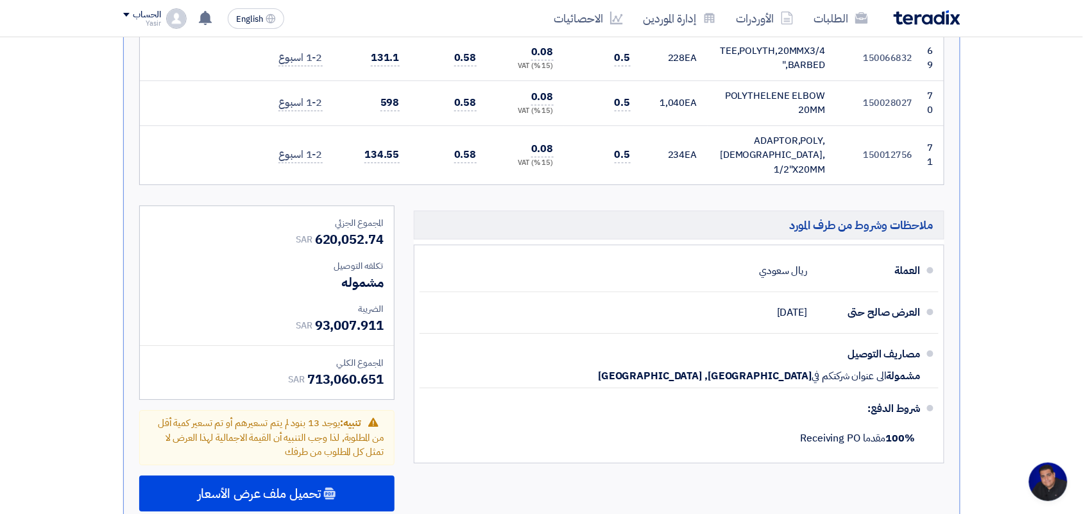
scroll to position [4814, 0]
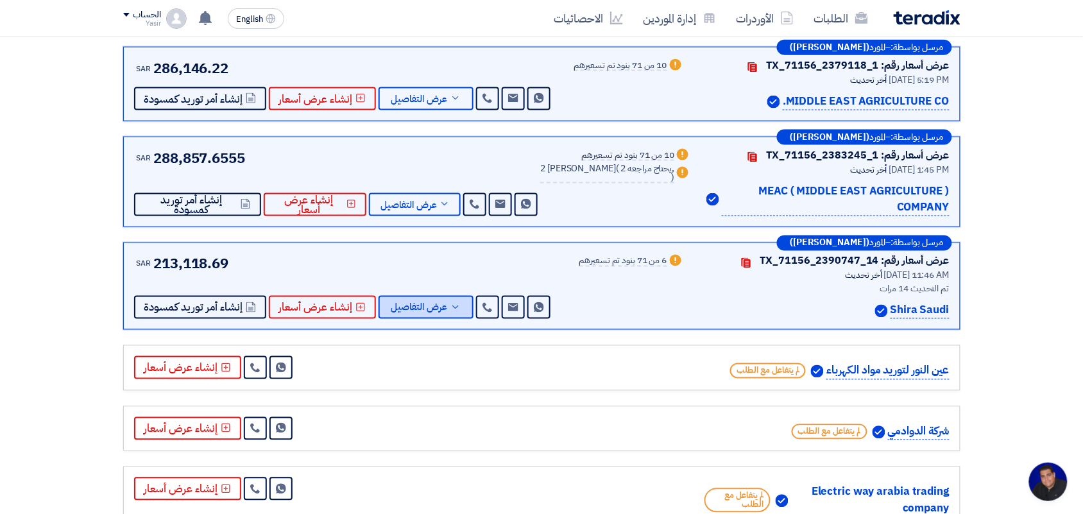
click at [431, 296] on button "عرض التفاصيل" at bounding box center [426, 307] width 95 height 23
click at [425, 296] on button "عرض التفاصيل" at bounding box center [426, 307] width 95 height 23
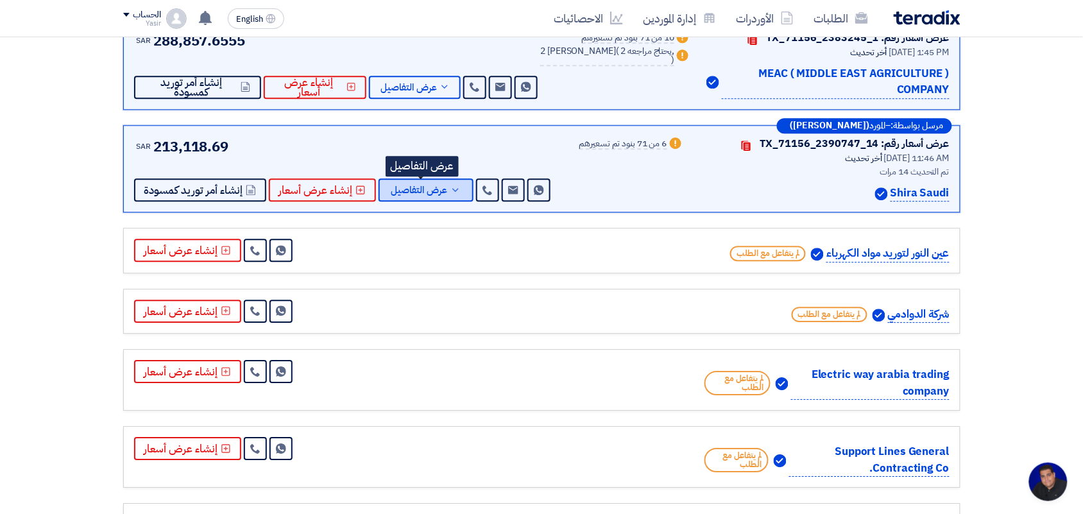
drag, startPoint x: 432, startPoint y: 194, endPoint x: 376, endPoint y: 156, distance: 67.8
click at [432, 194] on span "عرض التفاصيل" at bounding box center [420, 190] width 56 height 10
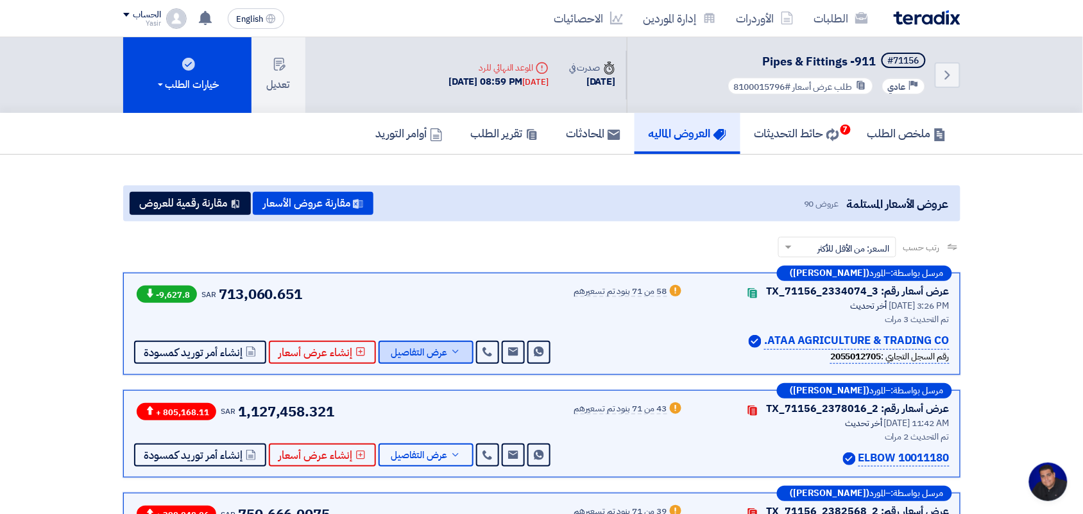
scroll to position [160, 0]
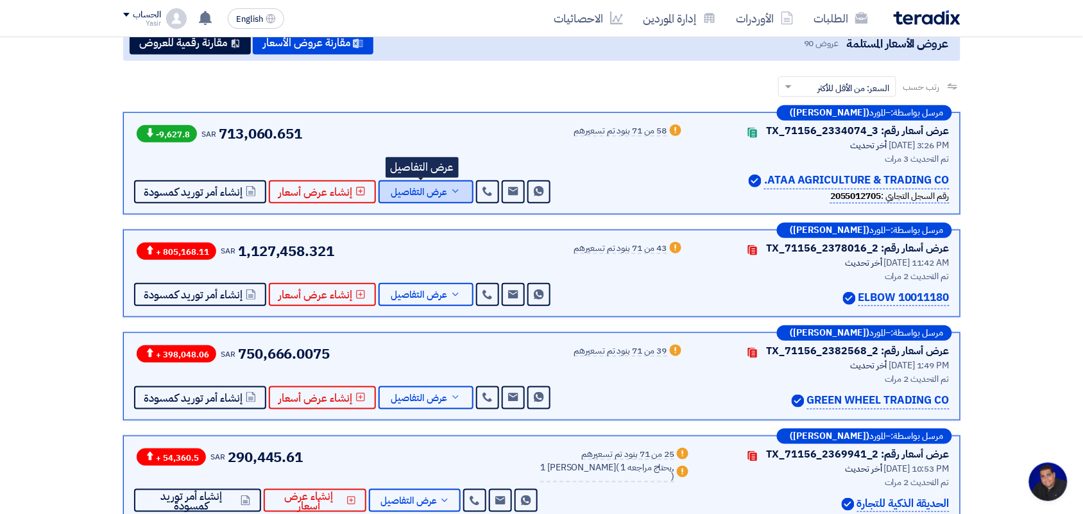
click at [401, 187] on span "عرض التفاصيل" at bounding box center [420, 192] width 56 height 10
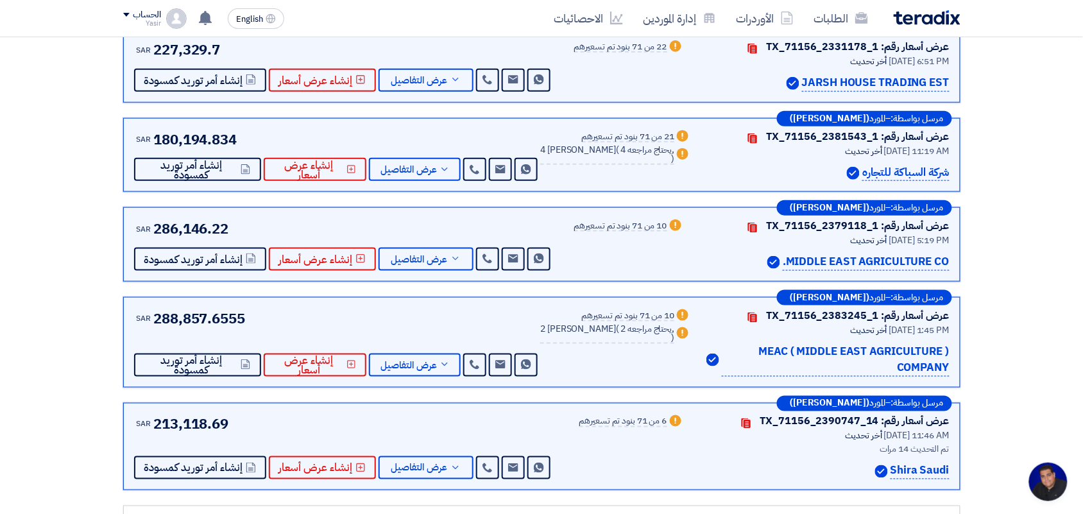
scroll to position [4734, 0]
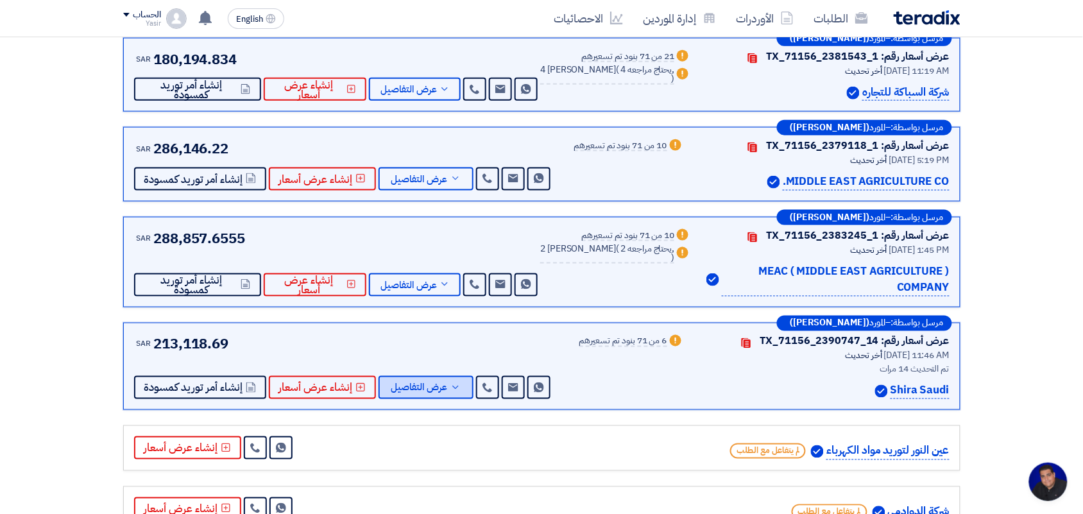
click at [437, 383] on span "عرض التفاصيل" at bounding box center [420, 388] width 56 height 10
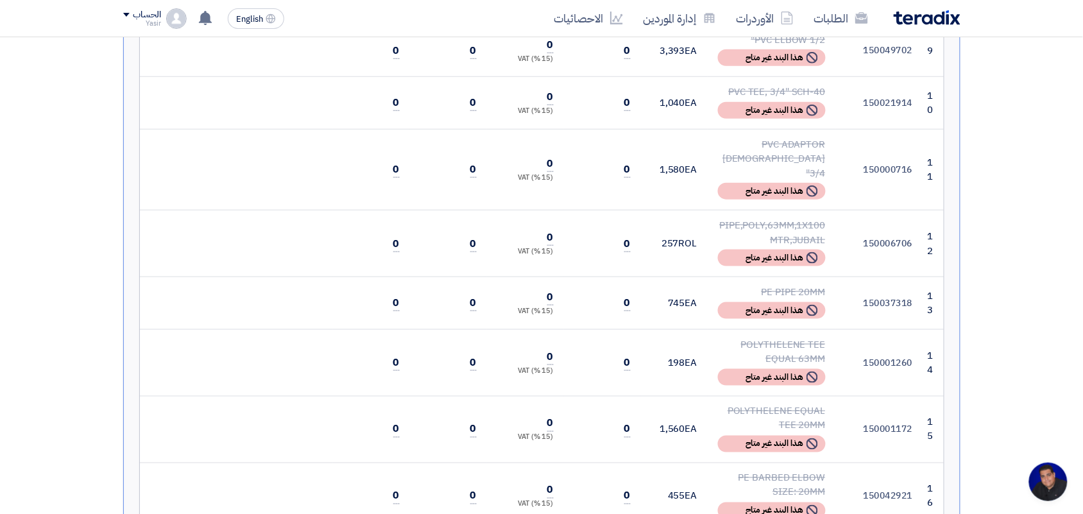
scroll to position [146, 0]
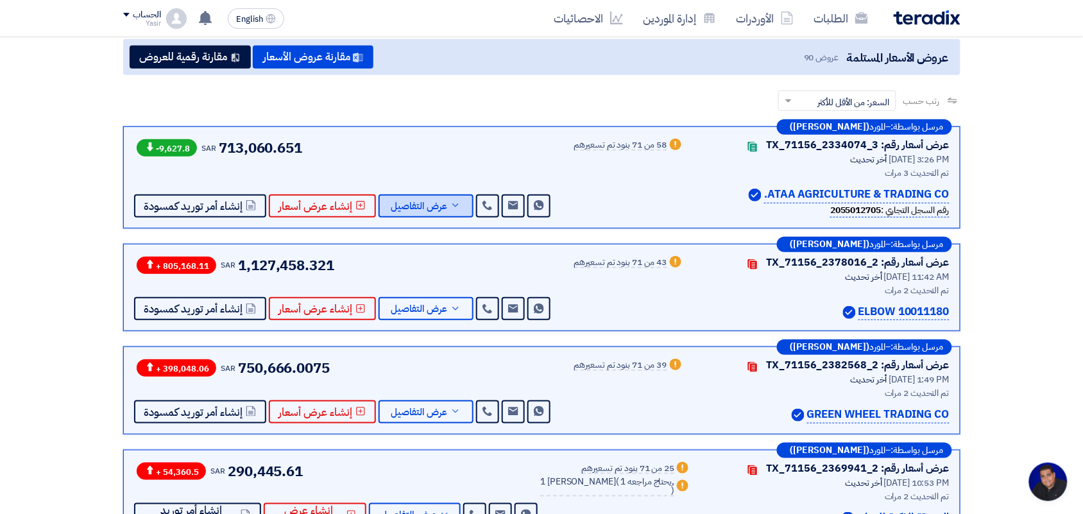
click at [404, 202] on span "عرض التفاصيل" at bounding box center [420, 207] width 56 height 10
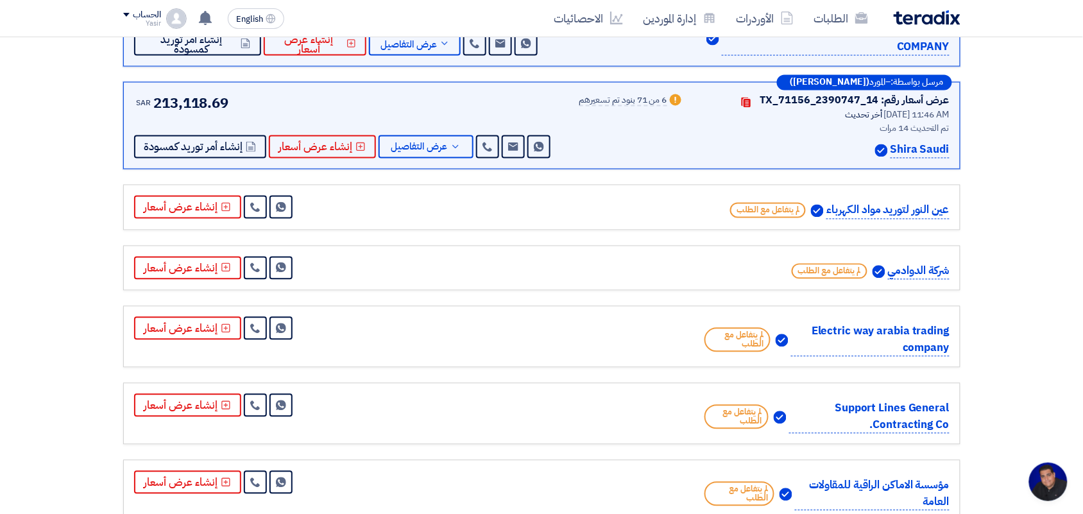
scroll to position [4815, 0]
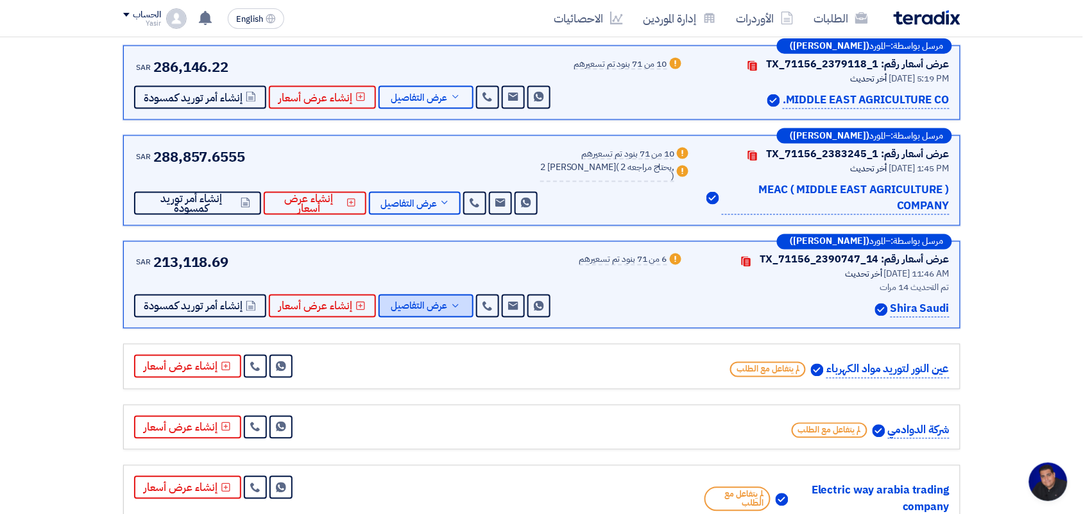
click at [421, 302] on span "عرض التفاصيل" at bounding box center [420, 307] width 56 height 10
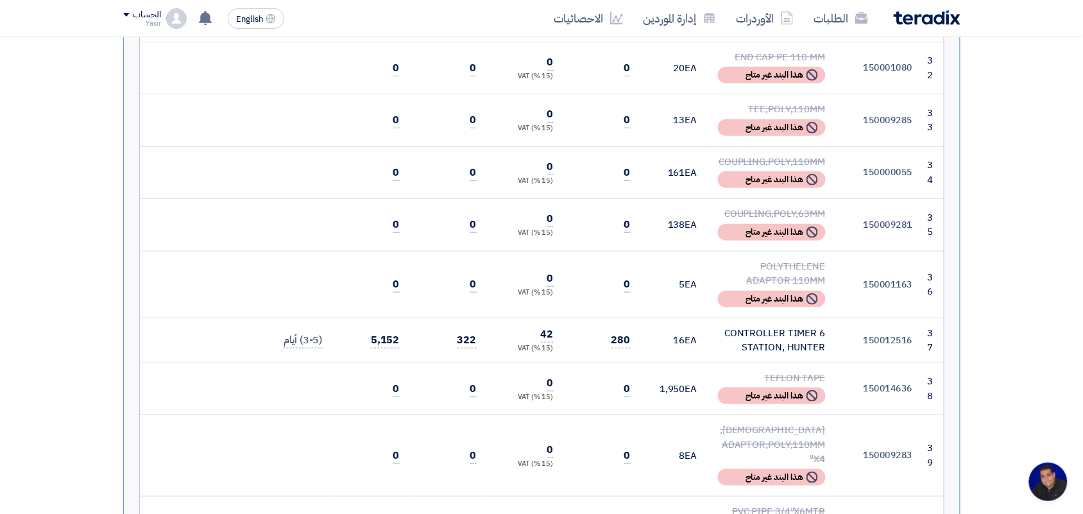
scroll to position [2954, 0]
